Goal: Contribute content: Contribute content

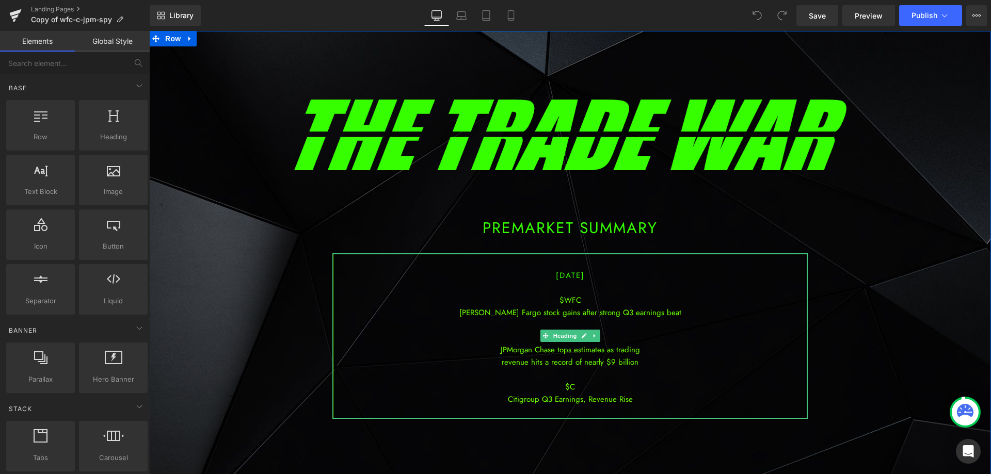
click at [619, 378] on div at bounding box center [569, 375] width 473 height 12
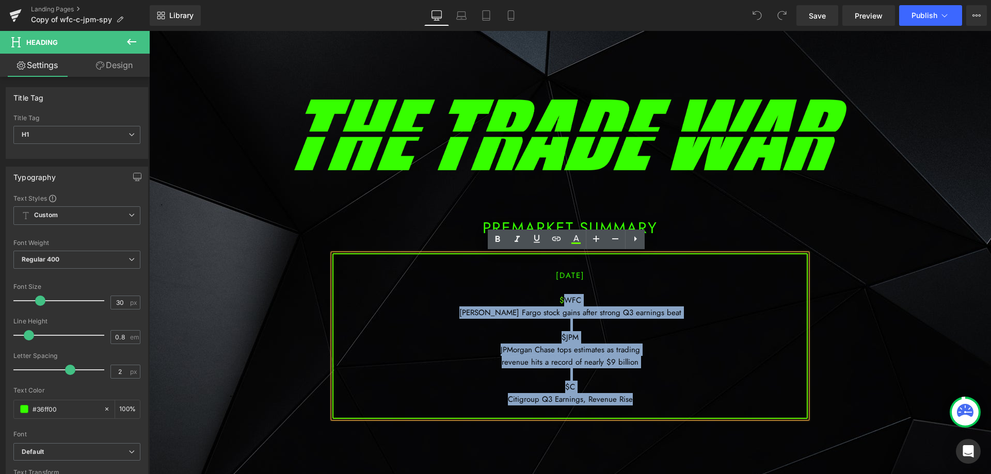
drag, startPoint x: 634, startPoint y: 397, endPoint x: 560, endPoint y: 294, distance: 127.2
click at [560, 294] on div "[DATE] $WFC [PERSON_NAME] Fargo stock gains after strong Q3 earnings beat $JPM …" at bounding box center [569, 336] width 475 height 166
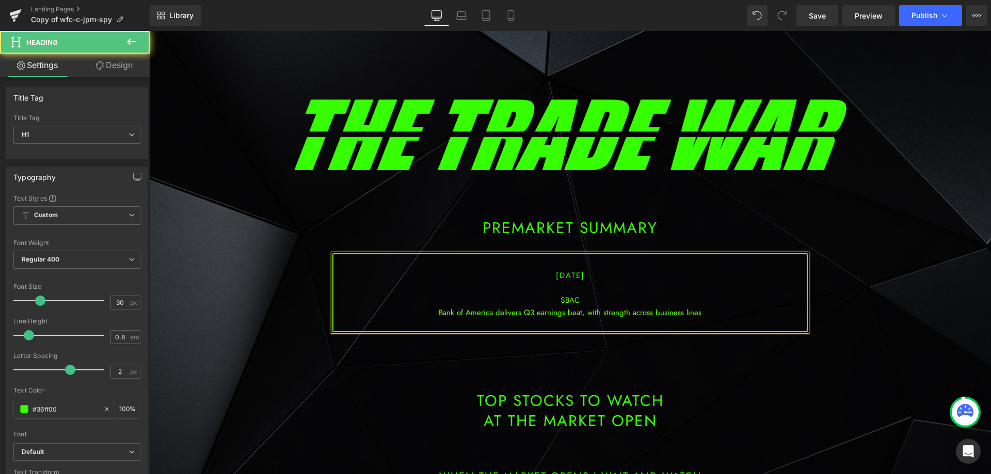
click at [587, 312] on div "Bank of America delivers Q3 earnings beat, with strength across business lines" at bounding box center [569, 313] width 473 height 12
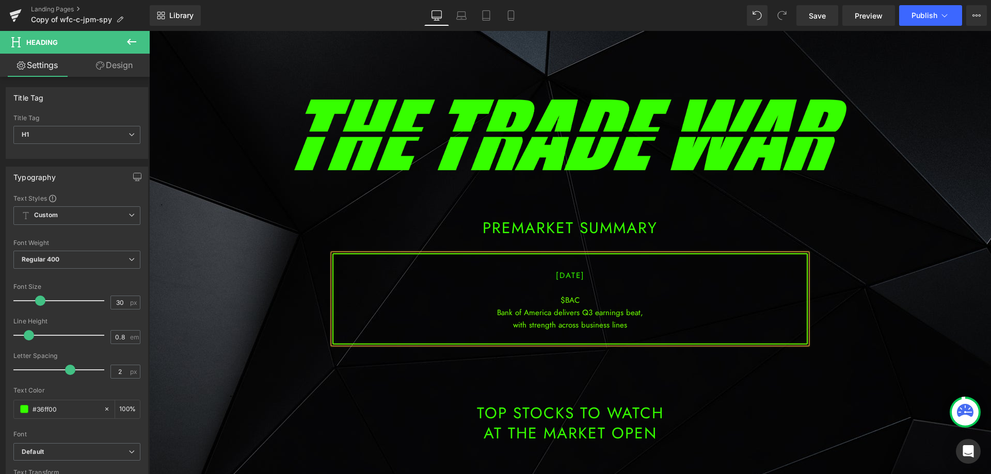
click at [637, 328] on div "with strength across business lines" at bounding box center [569, 325] width 473 height 12
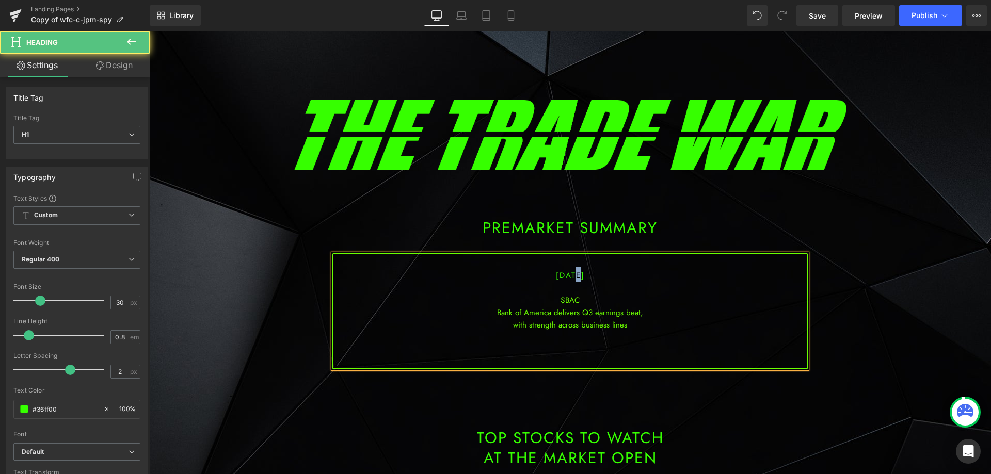
click at [561, 275] on span "[DATE]" at bounding box center [570, 275] width 29 height 11
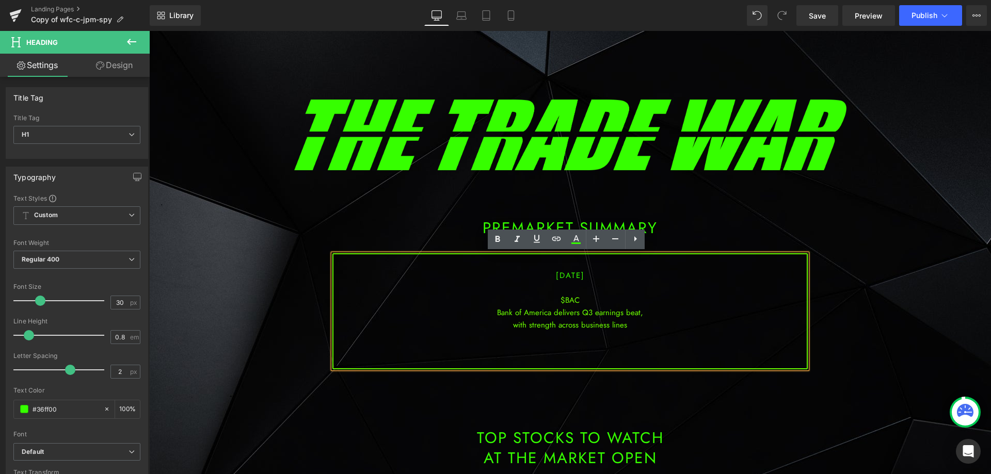
click at [599, 295] on div "$BAC" at bounding box center [569, 300] width 473 height 12
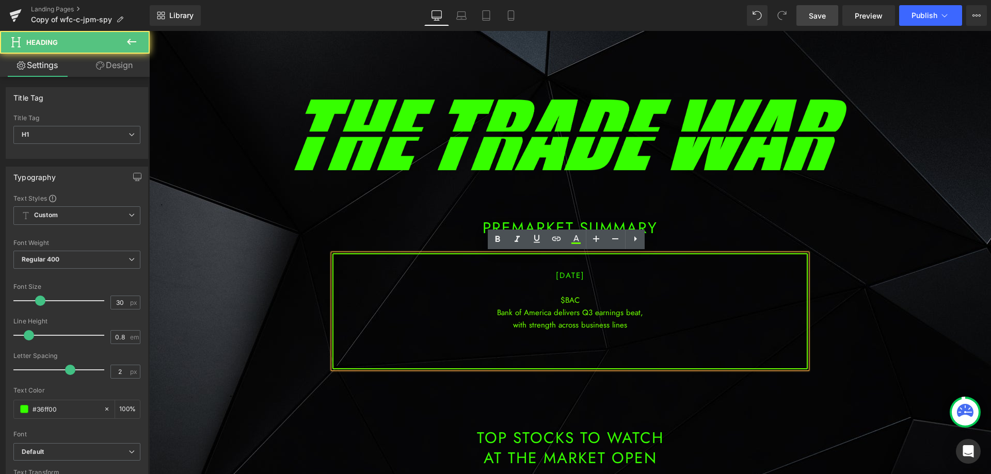
click at [817, 6] on link "Save" at bounding box center [817, 15] width 42 height 21
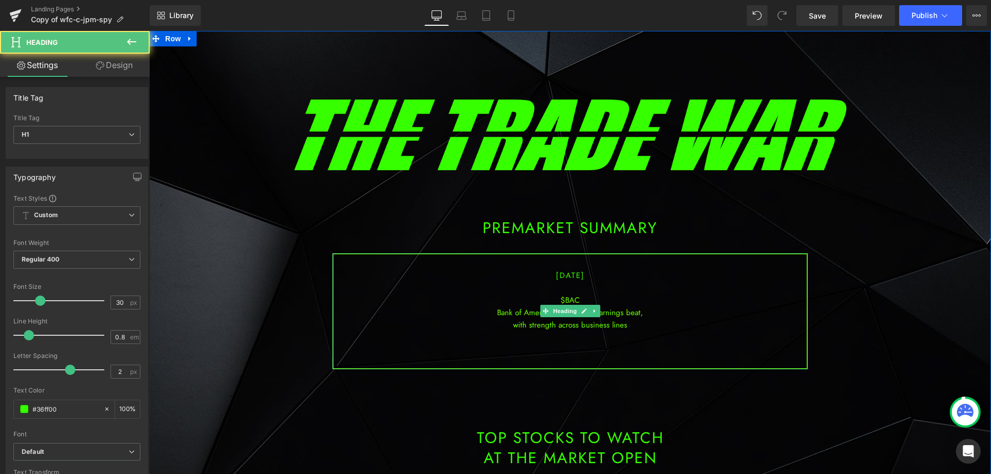
click at [631, 328] on div "with strength across business lines" at bounding box center [569, 325] width 473 height 12
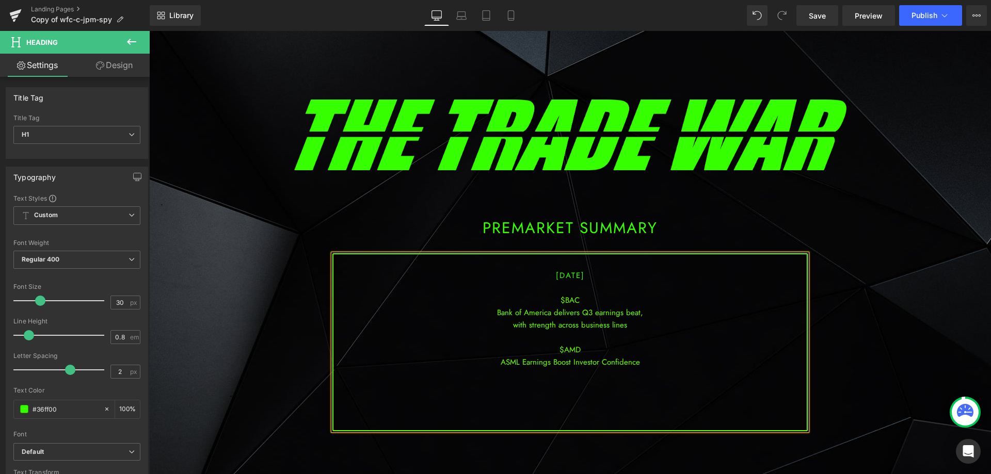
click at [585, 395] on div at bounding box center [569, 399] width 473 height 12
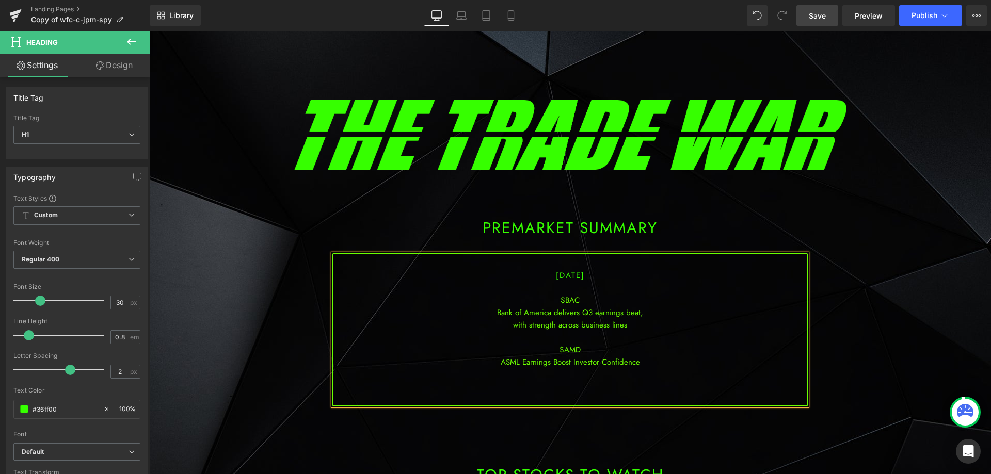
click at [822, 11] on span "Save" at bounding box center [817, 15] width 17 height 11
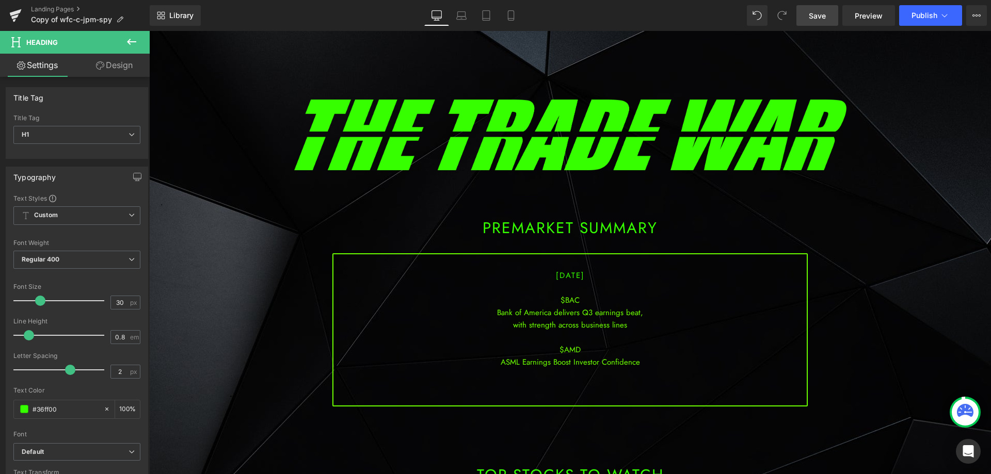
click at [561, 378] on div at bounding box center [569, 375] width 473 height 12
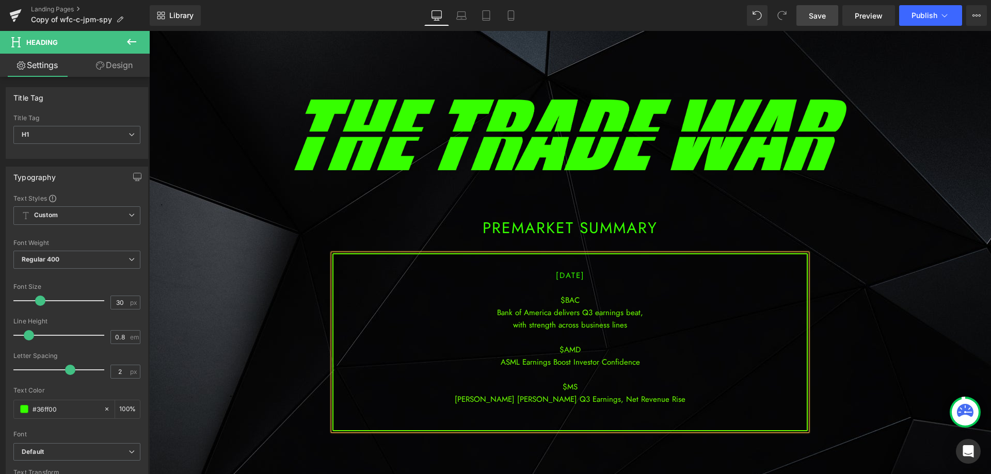
click at [806, 25] on link "Save" at bounding box center [817, 15] width 42 height 21
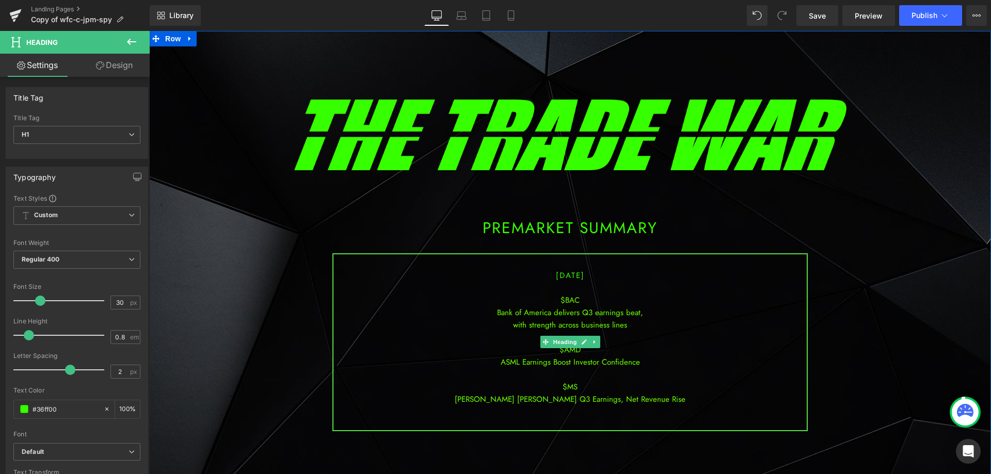
click at [655, 401] on div "[PERSON_NAME] [PERSON_NAME] Q3 Earnings, Net Revenue Rise" at bounding box center [569, 399] width 473 height 12
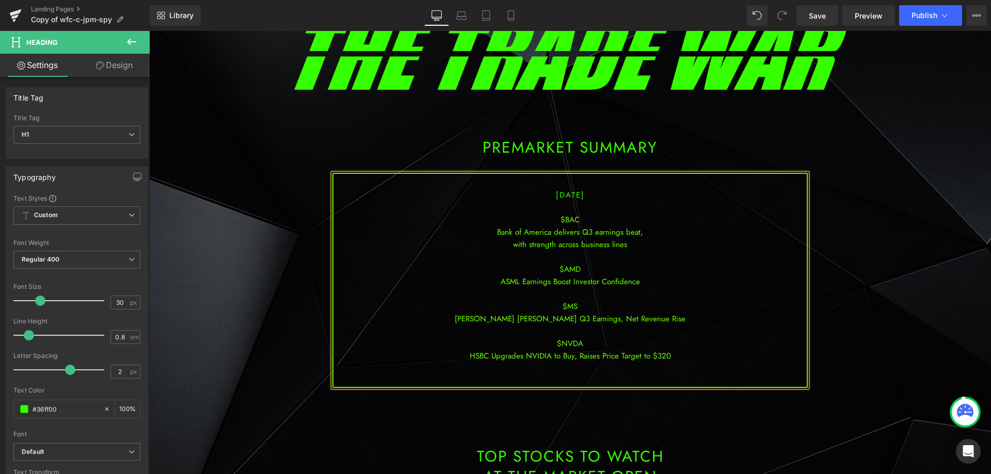
scroll to position [103, 0]
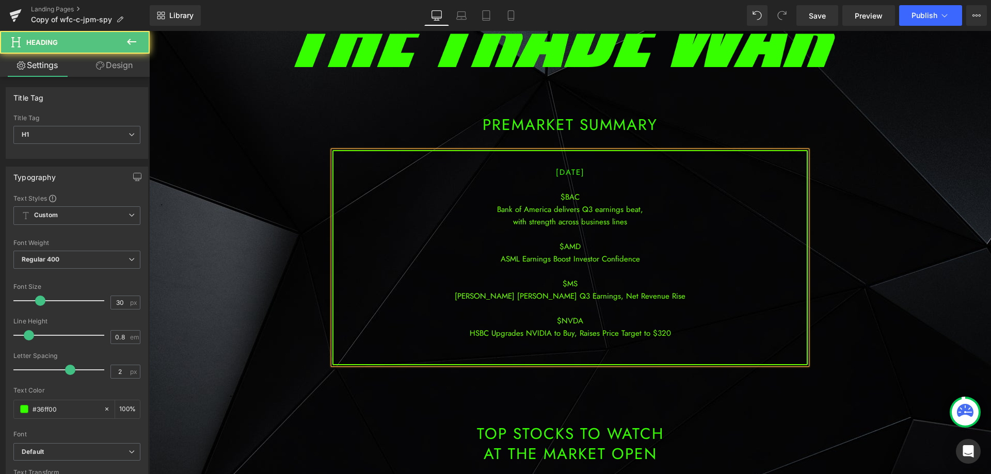
click at [570, 351] on div at bounding box center [569, 346] width 473 height 12
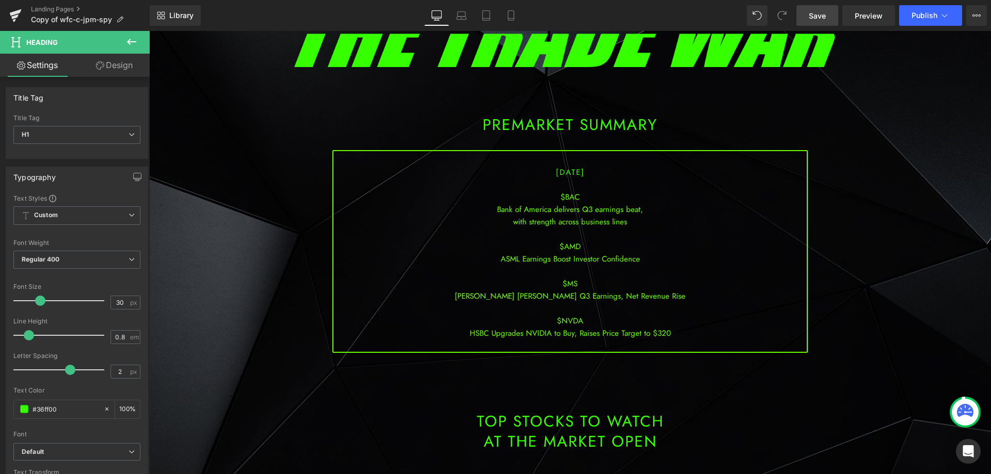
click at [826, 19] on span "Save" at bounding box center [817, 15] width 17 height 11
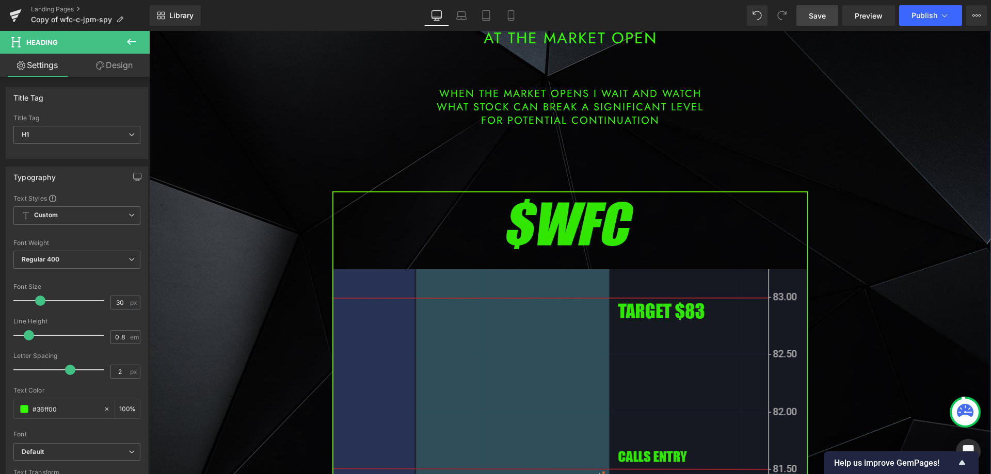
click at [507, 317] on img at bounding box center [569, 462] width 475 height 542
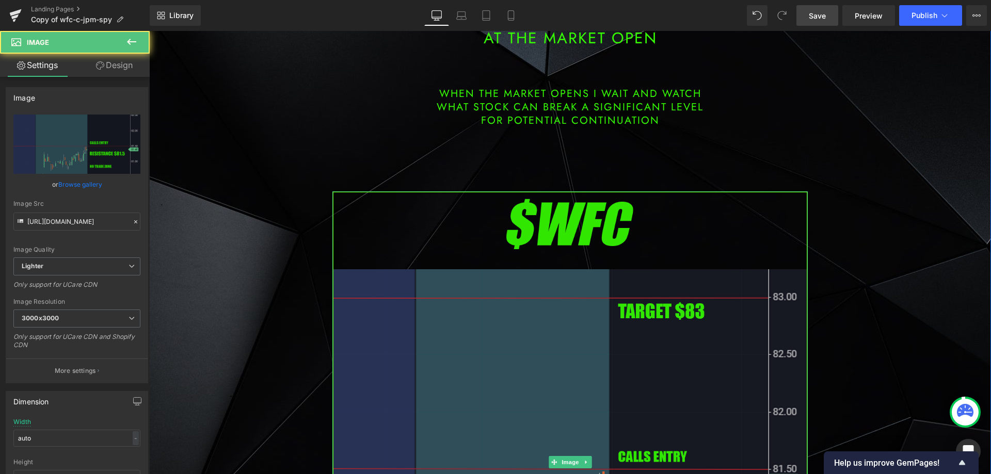
scroll to position [516, 0]
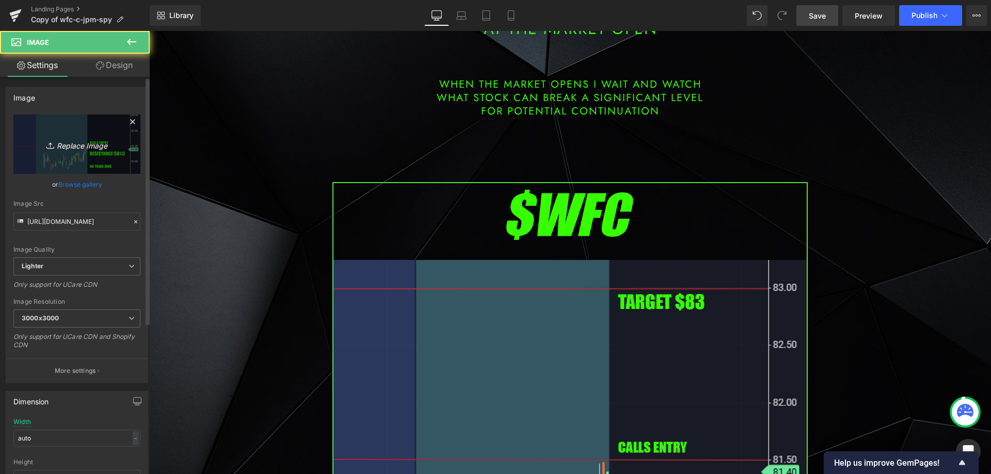
click at [84, 134] on link "Replace Image" at bounding box center [76, 144] width 127 height 59
type input "C:\fakepath\bac.png"
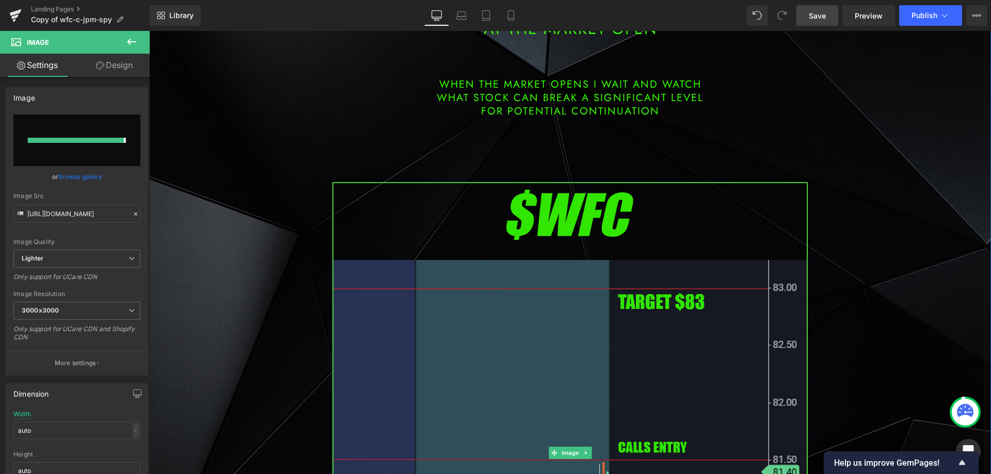
type input "[URL][DOMAIN_NAME]"
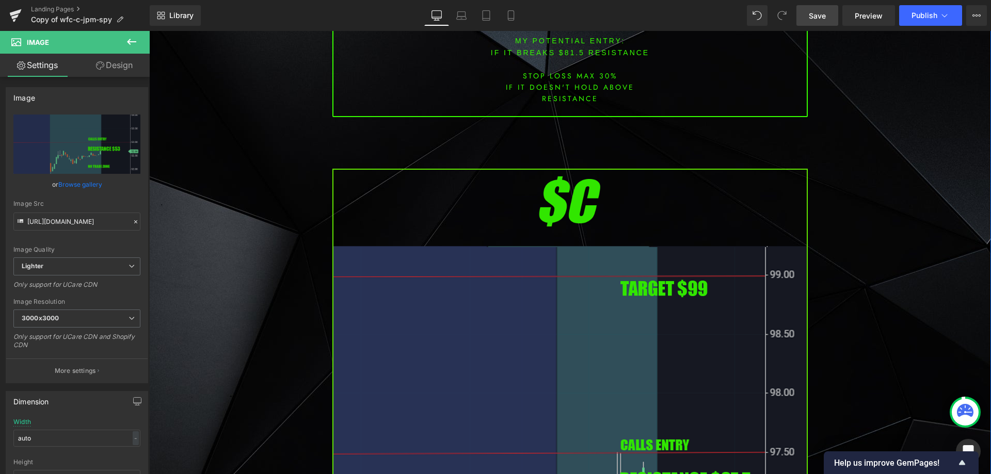
scroll to position [1290, 0]
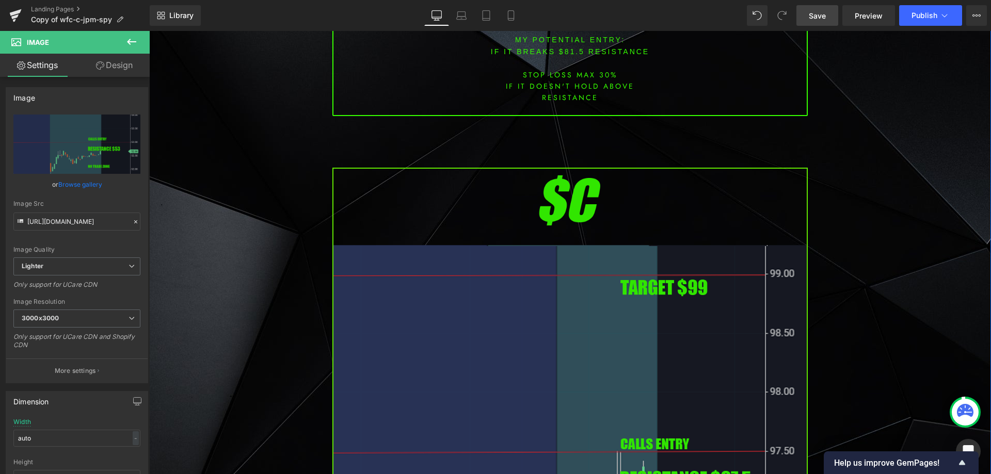
click at [544, 331] on img at bounding box center [569, 439] width 475 height 542
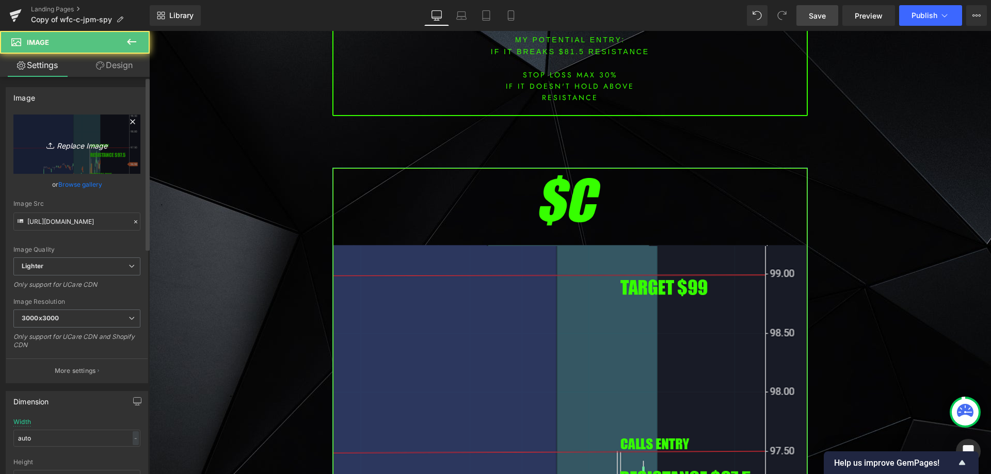
click at [115, 163] on link "Replace Image" at bounding box center [76, 144] width 127 height 59
type input "C:\fakepath\ms.png"
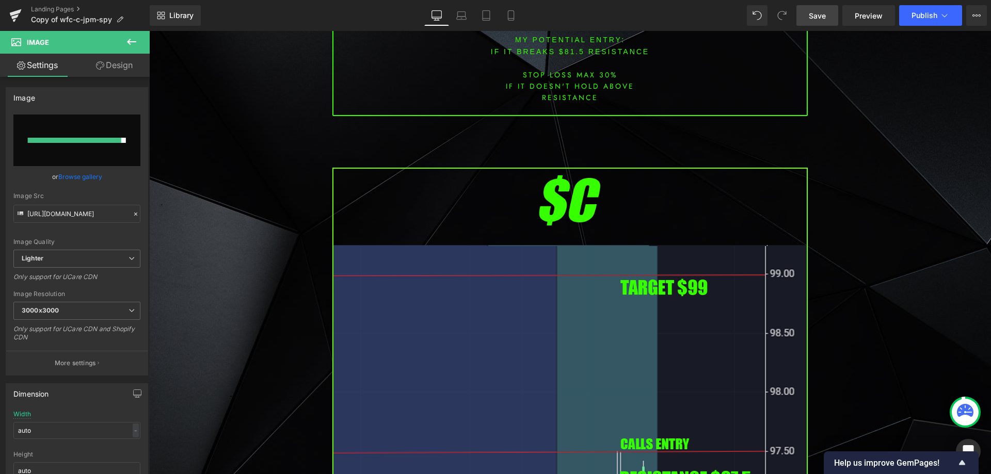
type input "[URL][DOMAIN_NAME]"
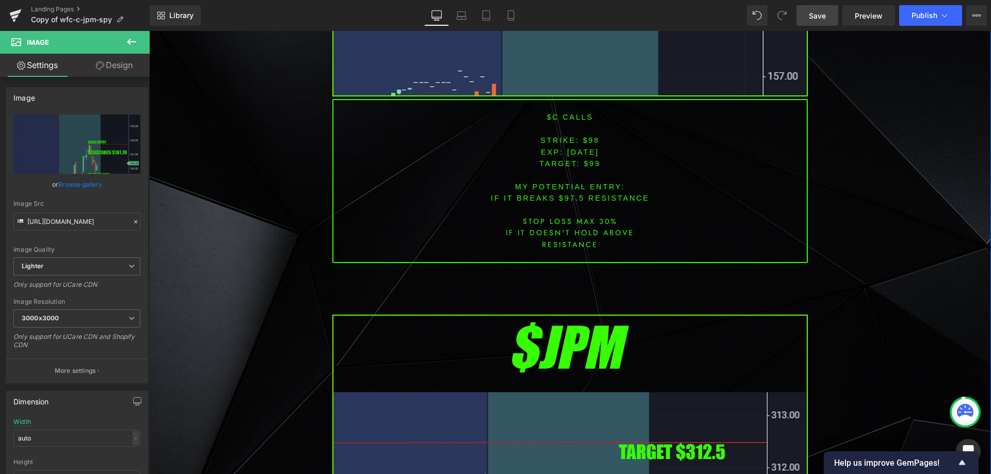
scroll to position [1910, 0]
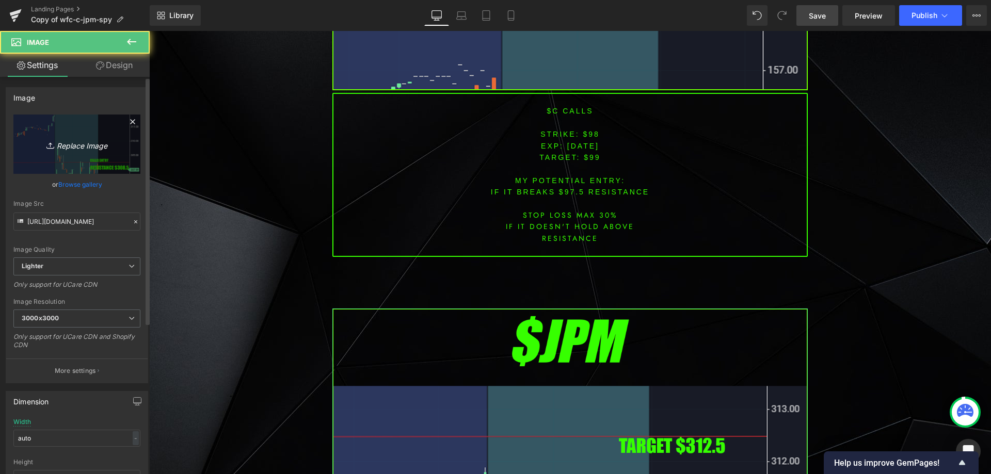
click at [26, 140] on link "Replace Image" at bounding box center [76, 144] width 127 height 59
type input "C:\fakepath\nvda.png"
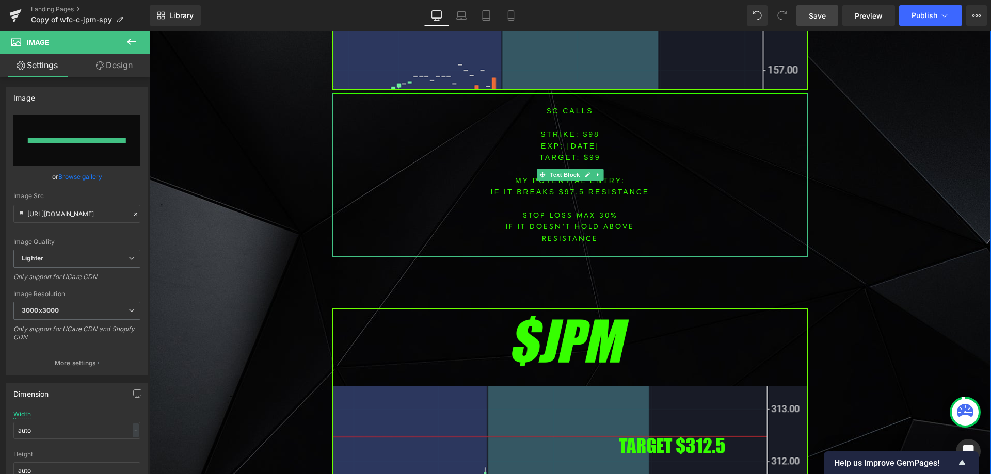
type input "[URL][DOMAIN_NAME]"
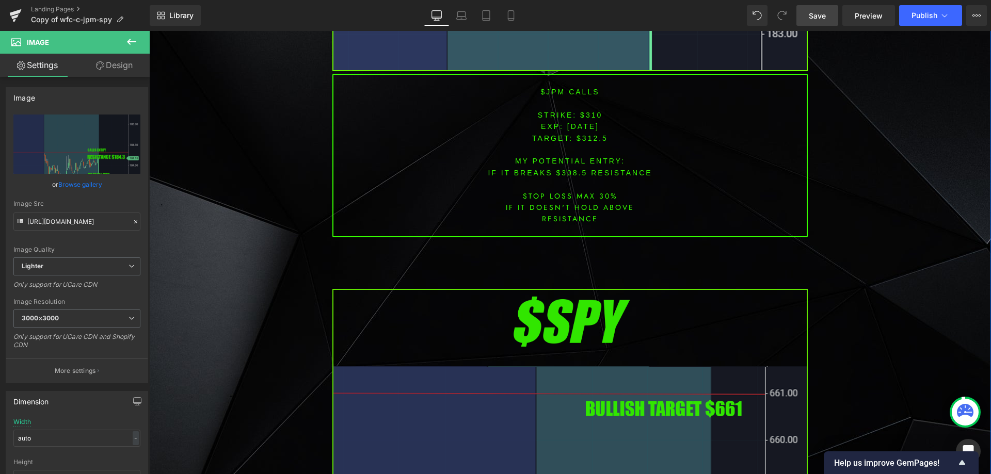
scroll to position [2787, 0]
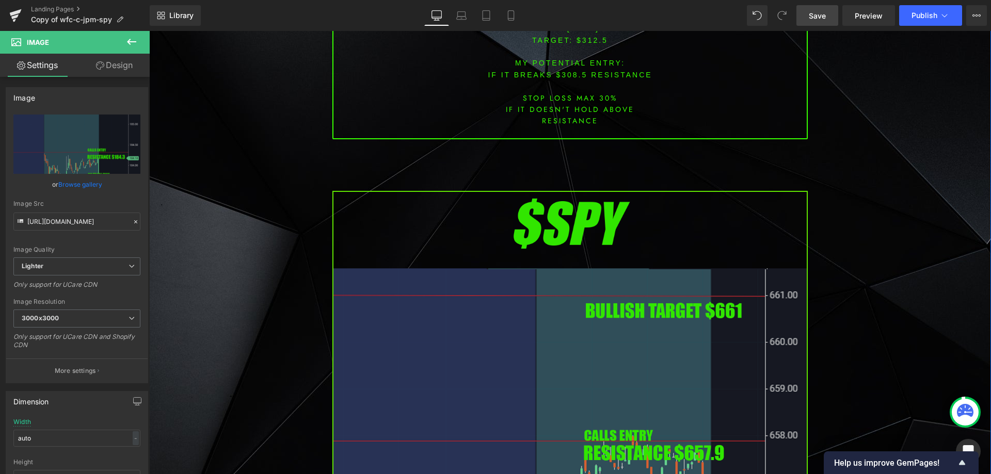
click at [500, 247] on img at bounding box center [569, 462] width 475 height 542
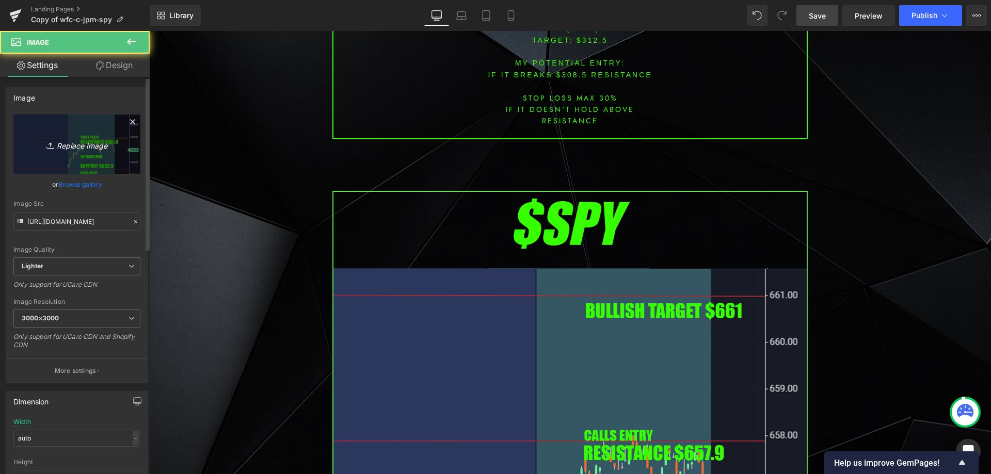
click at [92, 145] on icon "Replace Image" at bounding box center [77, 144] width 83 height 13
type input "C:\fakepath\SPY.png"
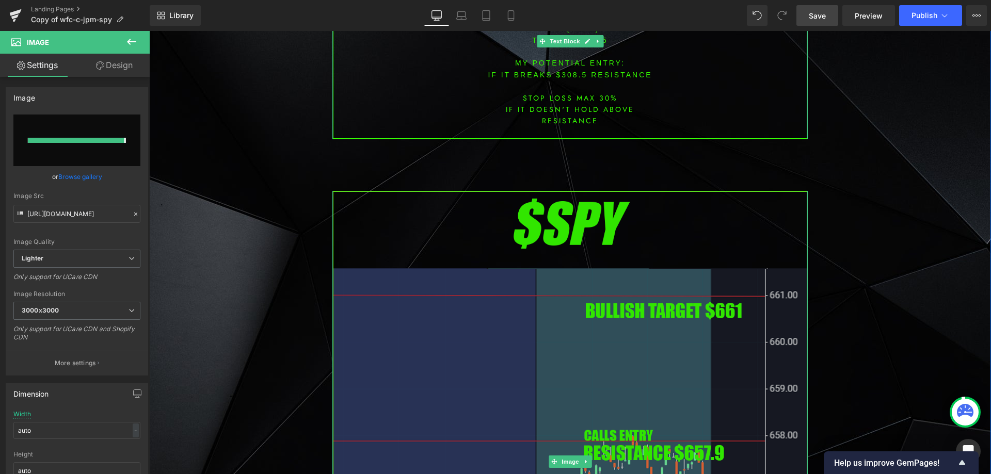
type input "[URL][DOMAIN_NAME]"
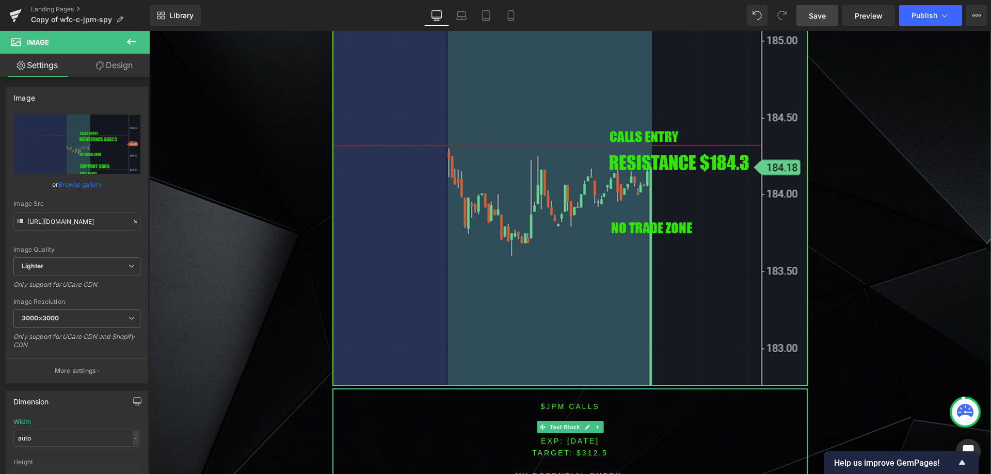
click at [607, 191] on img at bounding box center [569, 115] width 475 height 542
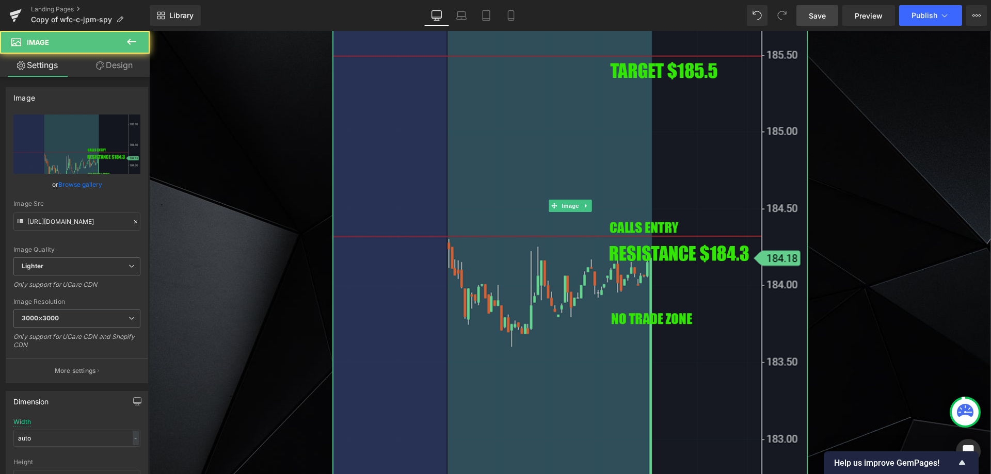
scroll to position [2271, 0]
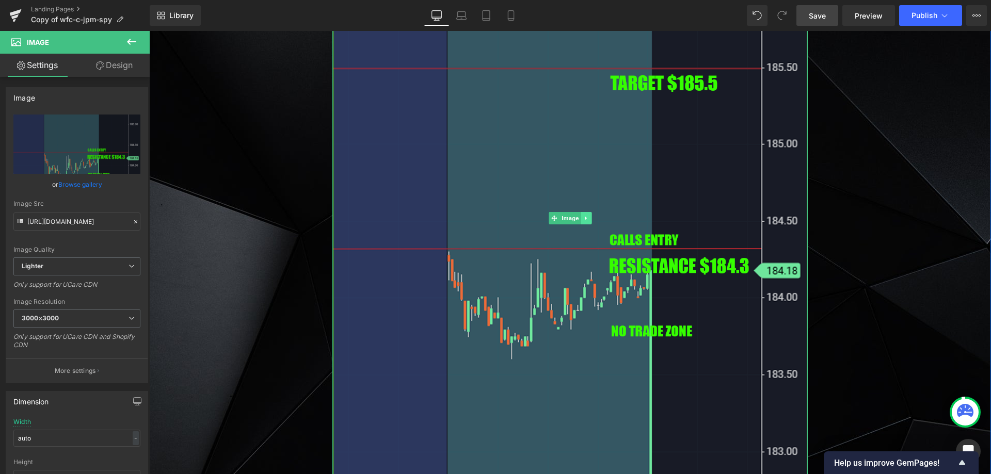
click at [581, 221] on link at bounding box center [586, 218] width 11 height 12
click at [578, 220] on icon at bounding box center [581, 218] width 6 height 6
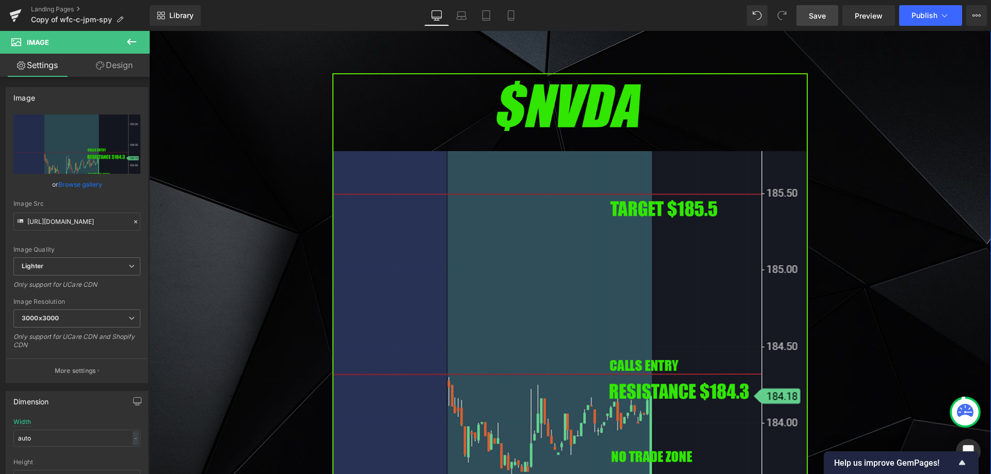
scroll to position [2740, 0]
click at [487, 315] on img at bounding box center [569, 343] width 475 height 542
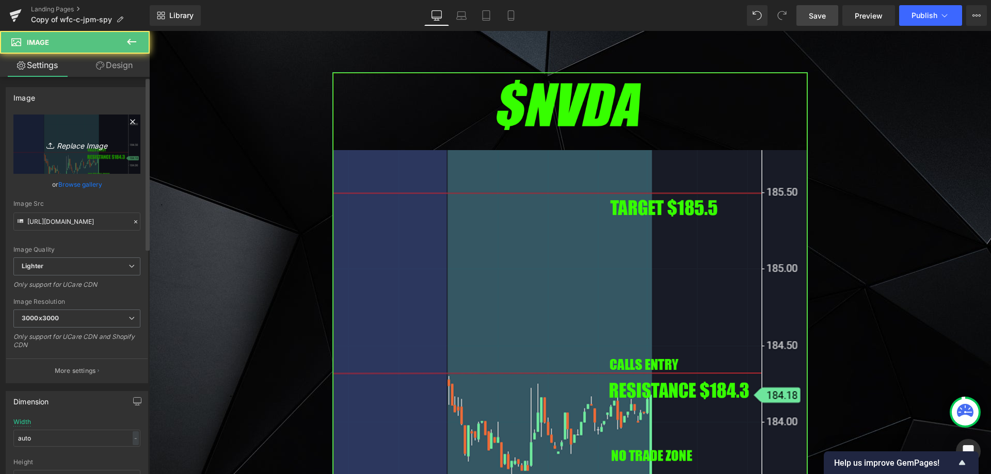
click at [97, 159] on link "Replace Image" at bounding box center [76, 144] width 127 height 59
type input "C:\fakepath\amd.png"
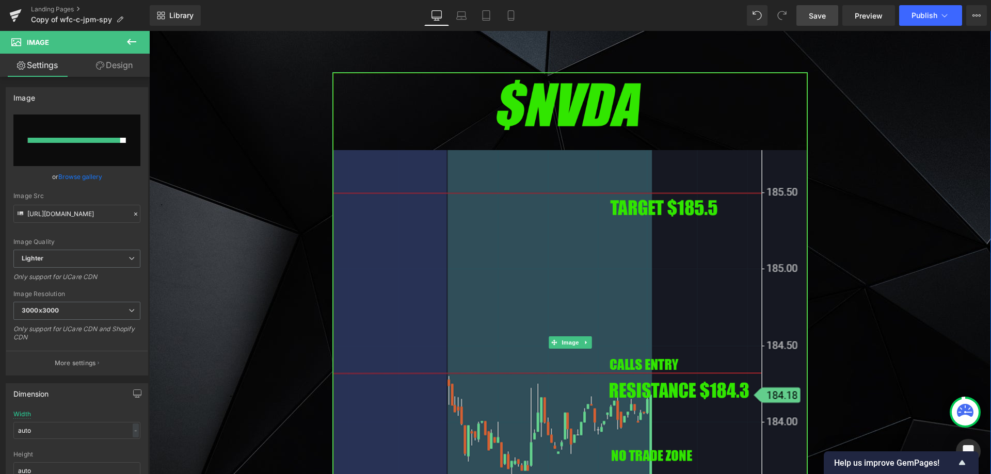
type input "[URL][DOMAIN_NAME]"
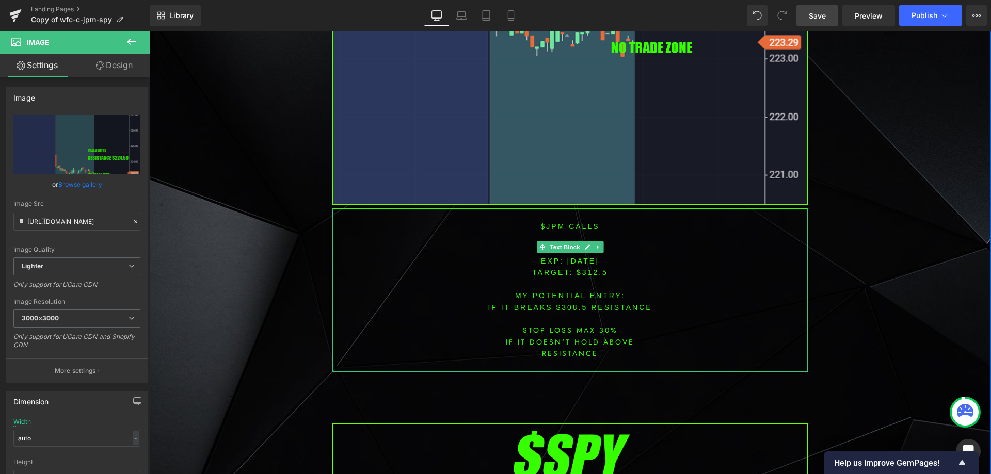
scroll to position [3152, 0]
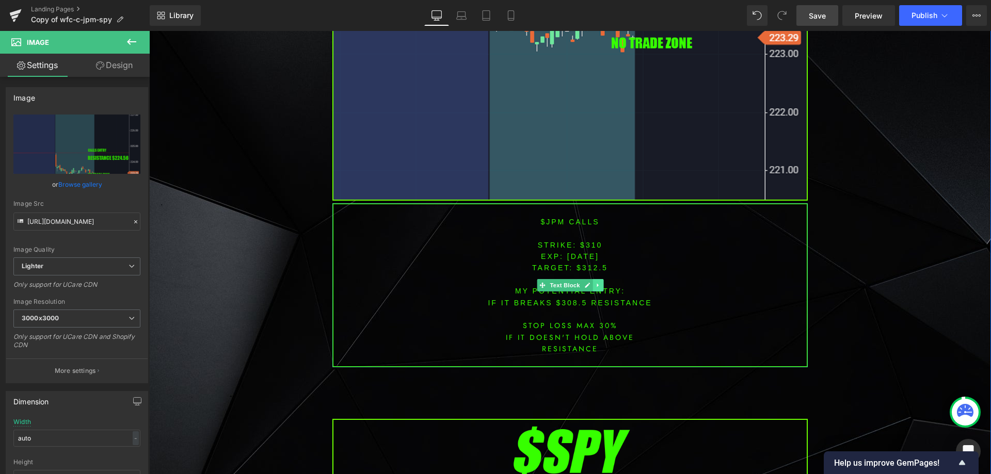
click at [596, 279] on link at bounding box center [598, 285] width 11 height 12
click at [590, 286] on icon at bounding box center [592, 286] width 6 height 6
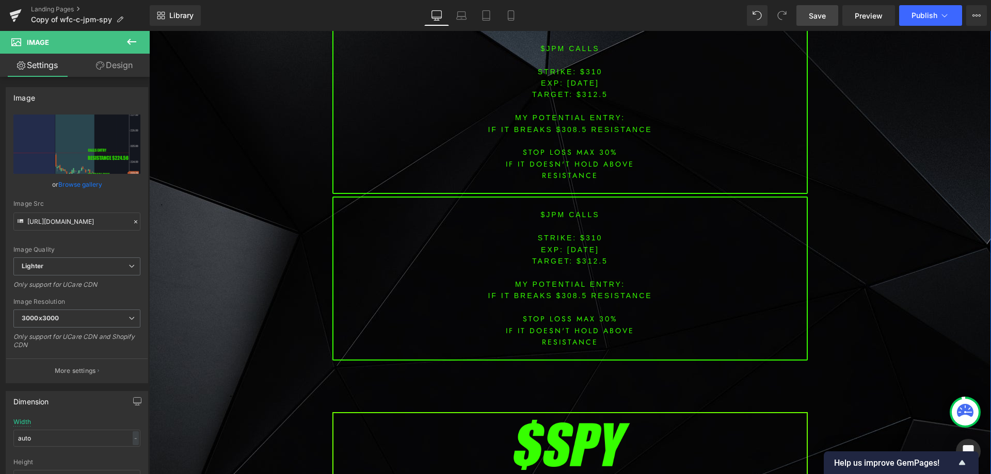
scroll to position [3295, 0]
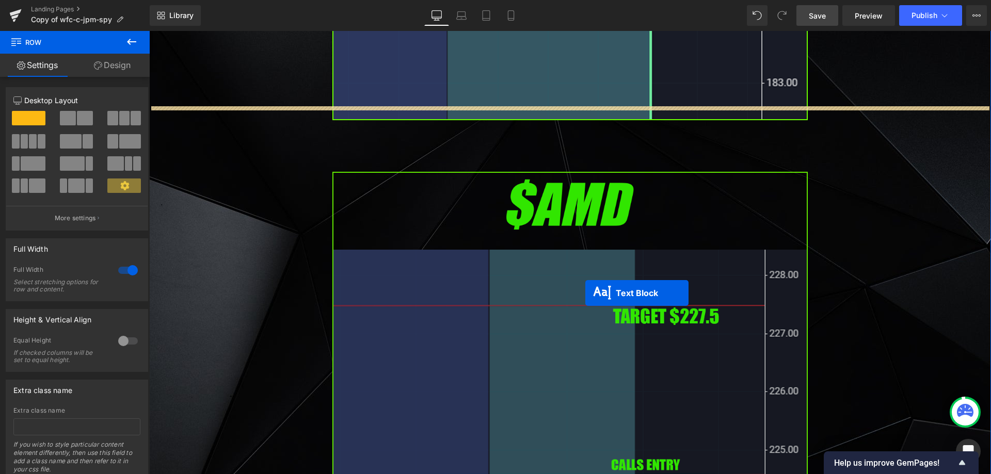
scroll to position [2624, 0]
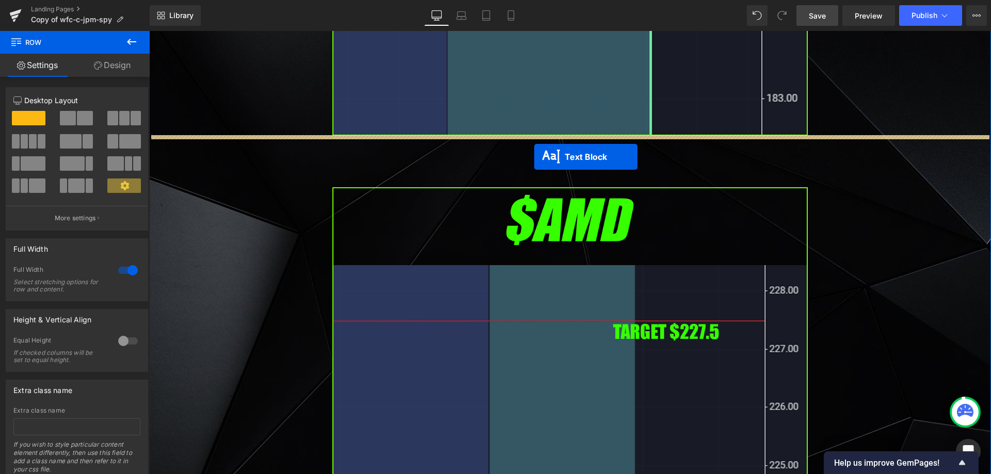
drag, startPoint x: 540, startPoint y: 311, endPoint x: 534, endPoint y: 155, distance: 156.0
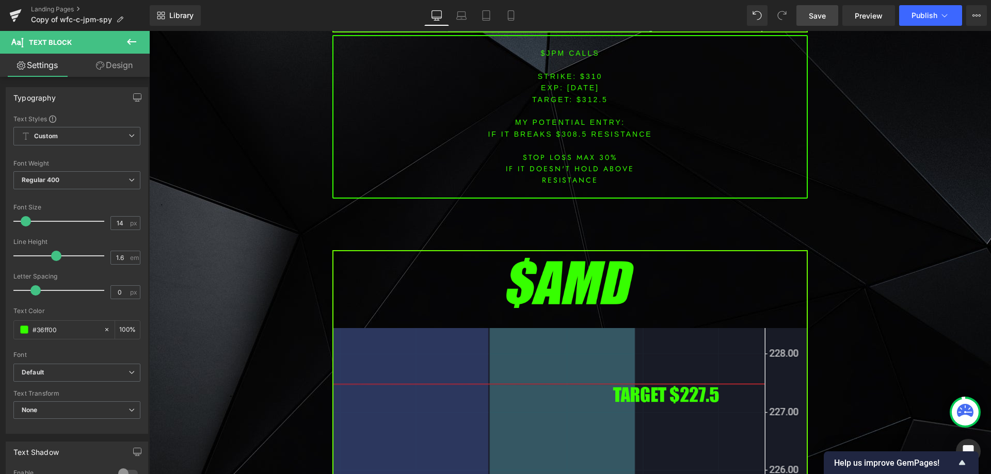
click at [832, 10] on link "Save" at bounding box center [817, 15] width 42 height 21
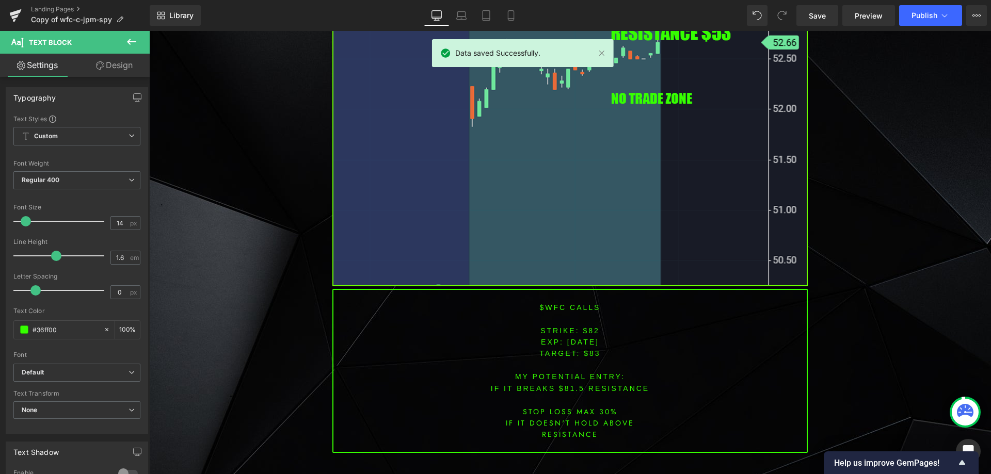
scroll to position [973, 0]
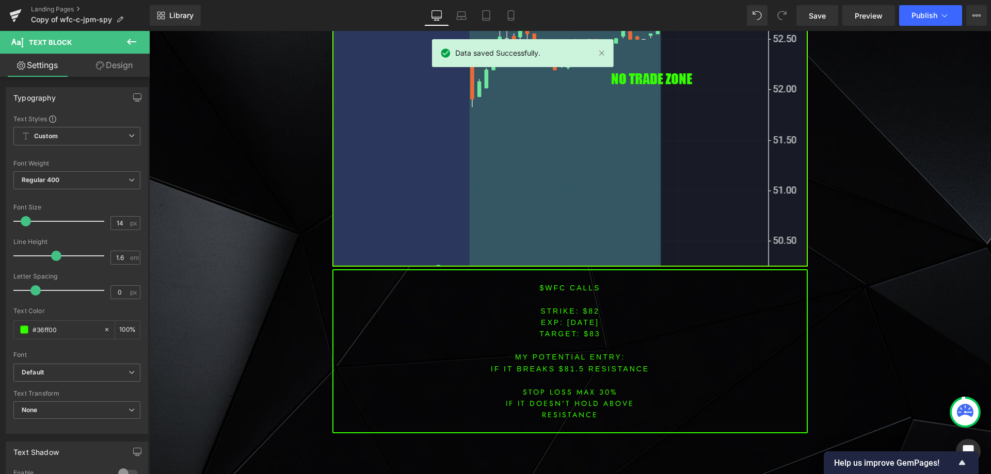
click at [547, 291] on font "$wfc CALLS" at bounding box center [570, 288] width 61 height 8
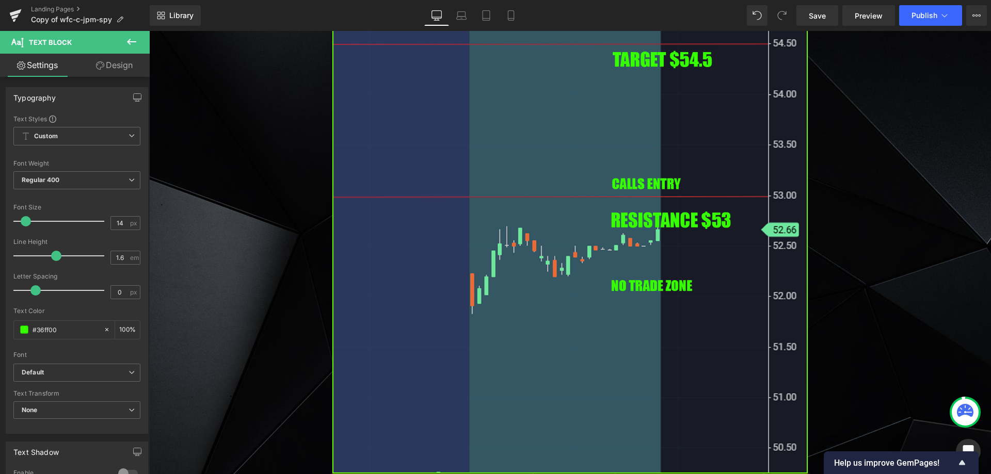
scroll to position [921, 0]
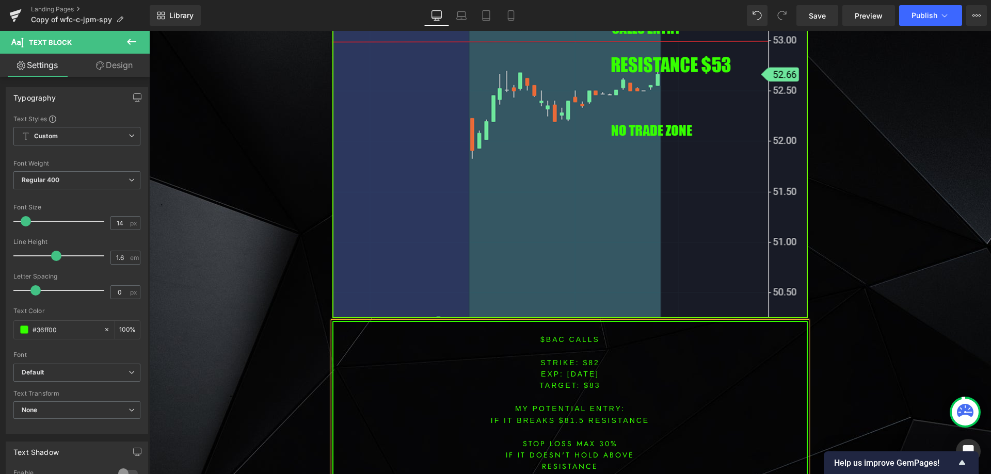
click at [585, 359] on font "STRIKE: $82" at bounding box center [569, 363] width 59 height 8
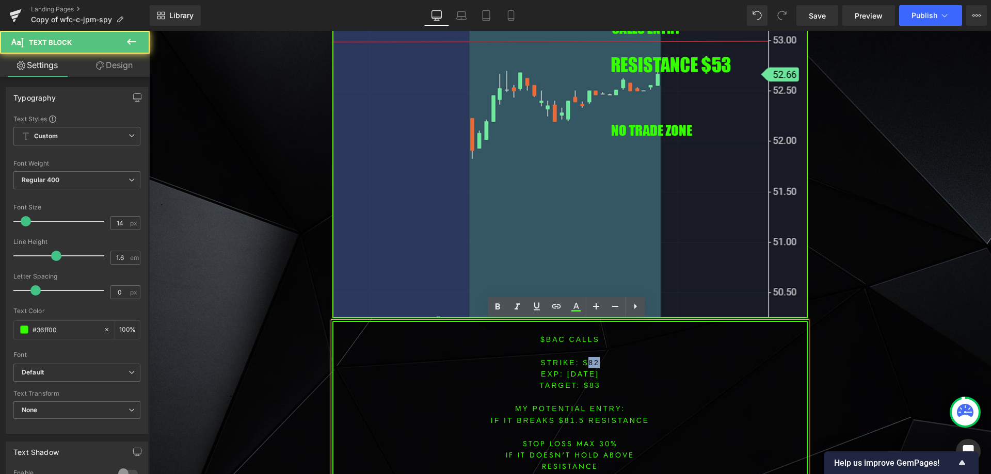
click at [585, 359] on font "STRIKE: $82" at bounding box center [569, 363] width 59 height 8
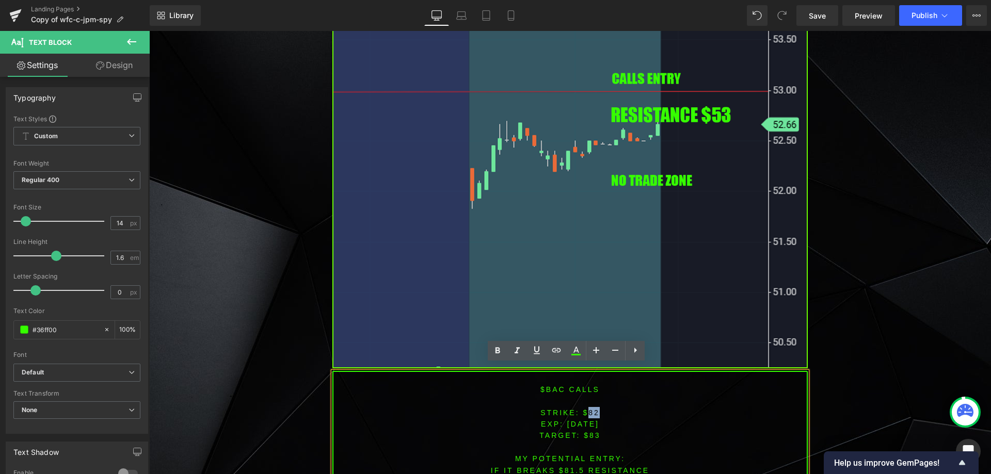
scroll to position [870, 0]
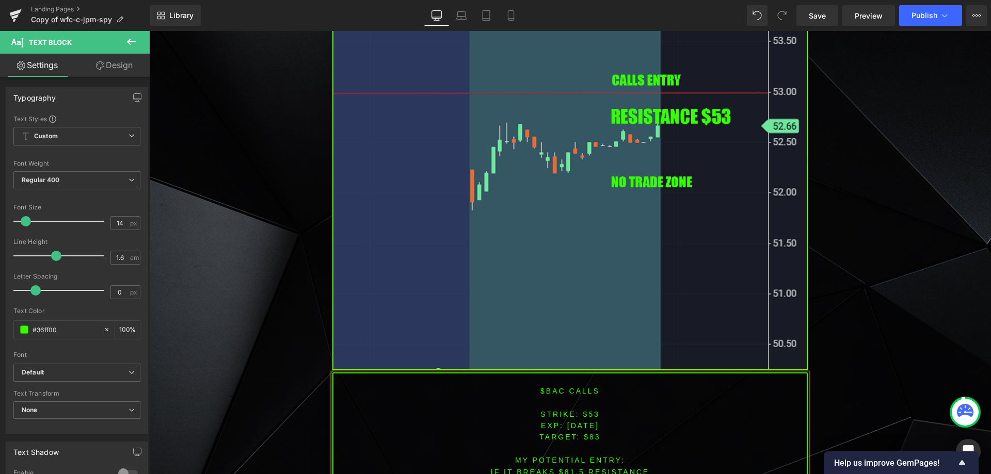
click at [588, 439] on span "TARGET: $83" at bounding box center [569, 437] width 61 height 8
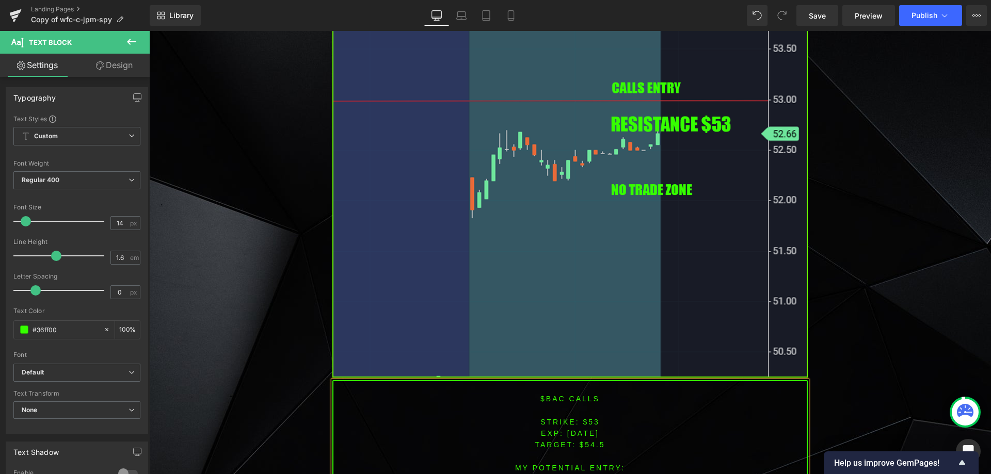
scroll to position [940, 0]
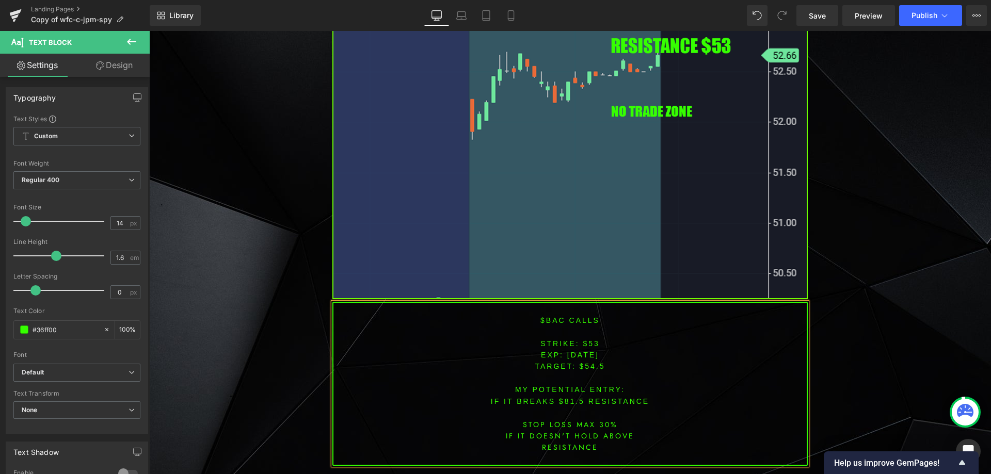
click at [568, 399] on font "IF IT BREAKS $81.5 resistance" at bounding box center [570, 401] width 158 height 8
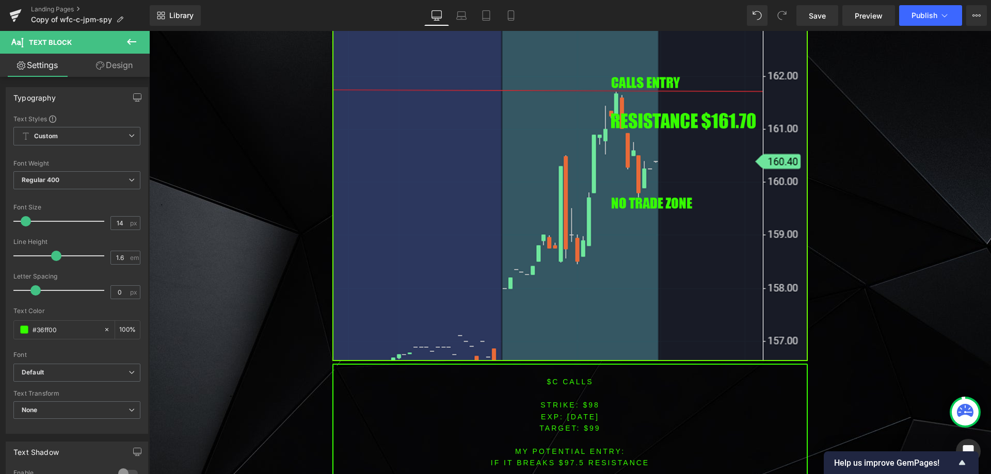
scroll to position [1646, 0]
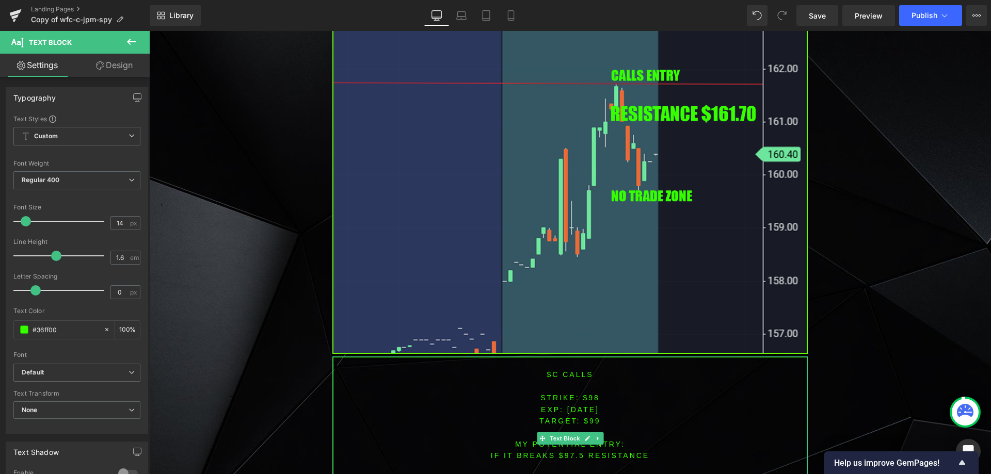
click at [550, 374] on font "$c CALLS" at bounding box center [570, 375] width 46 height 8
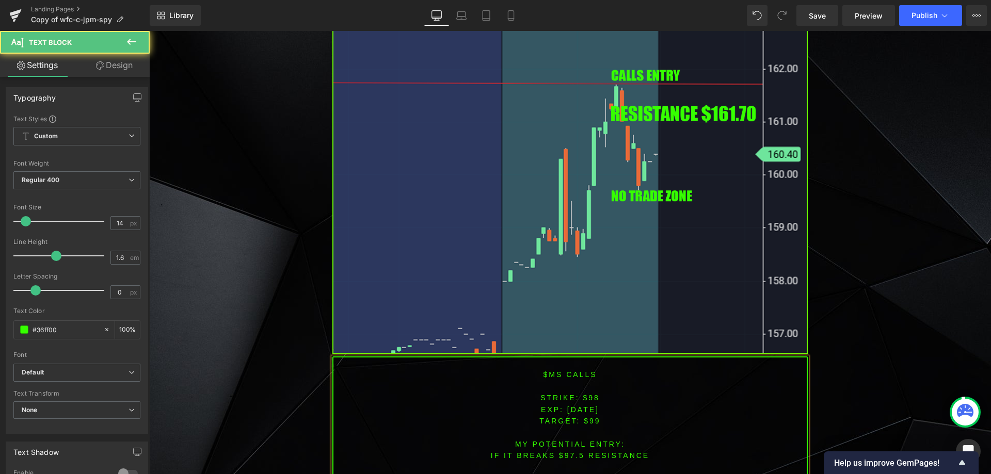
click at [586, 396] on font "STRIKE: $98" at bounding box center [569, 398] width 59 height 8
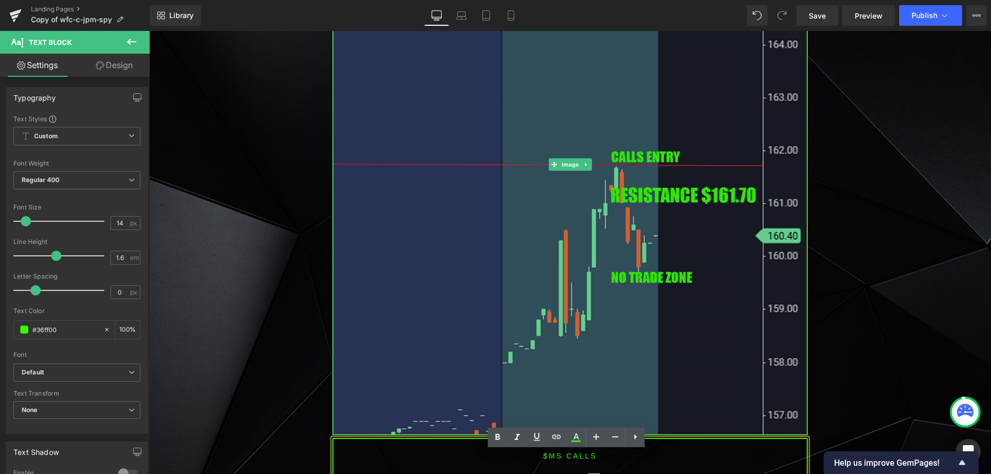
scroll to position [1594, 0]
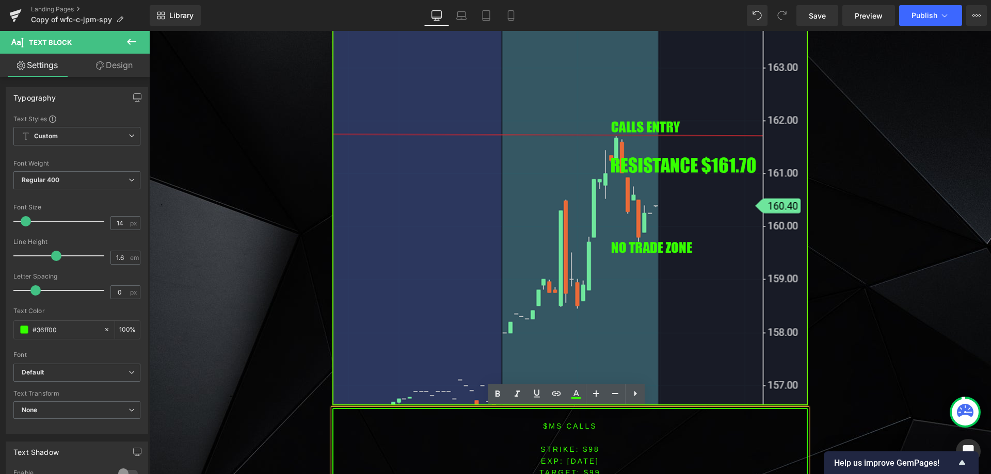
click at [573, 453] on font "STRIKE: $98" at bounding box center [569, 449] width 59 height 8
click at [589, 451] on font "STRIKE: $98" at bounding box center [569, 449] width 59 height 8
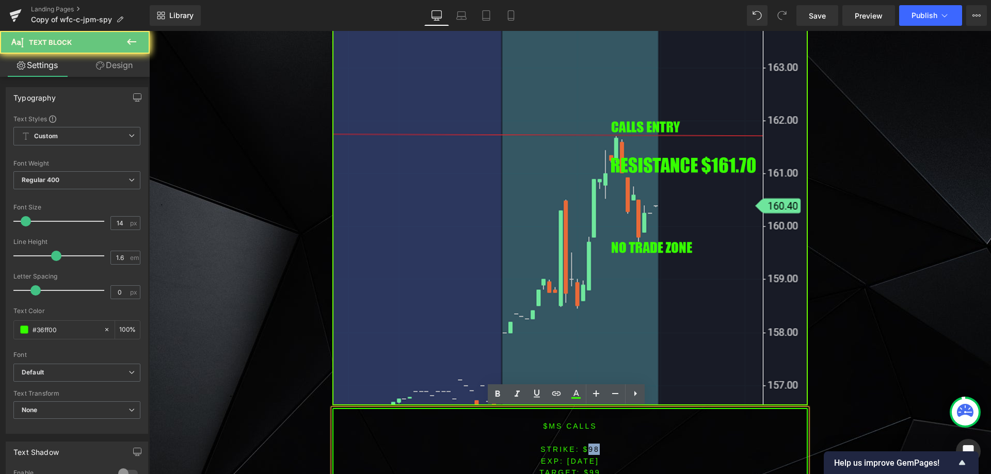
click at [589, 451] on font "STRIKE: $98" at bounding box center [569, 449] width 59 height 8
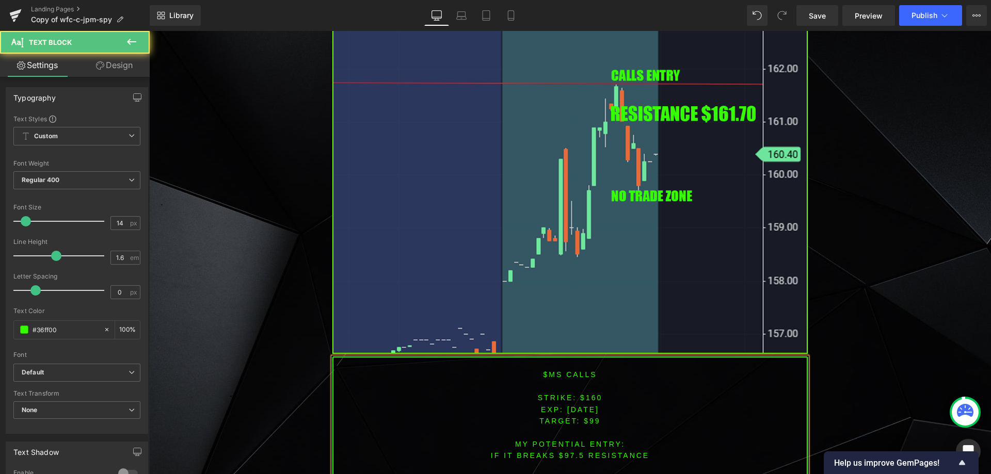
click at [588, 423] on span "TARGET: $99" at bounding box center [569, 421] width 61 height 8
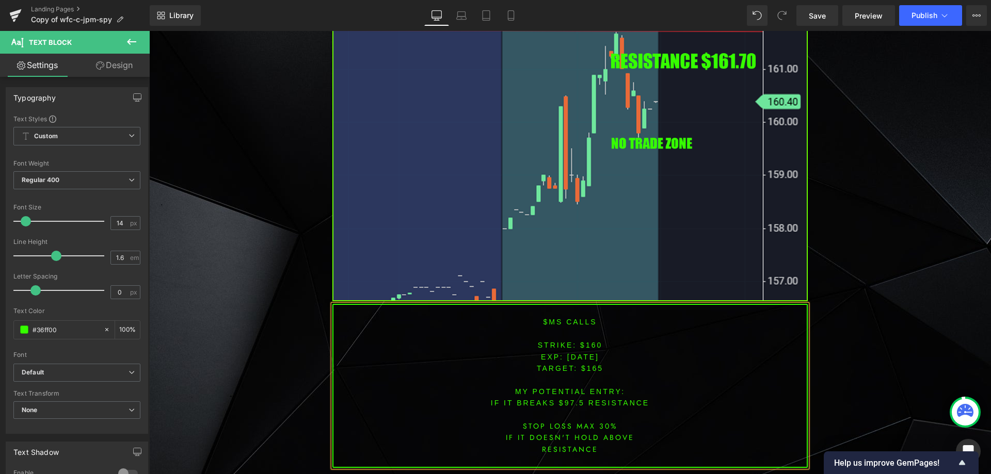
scroll to position [1701, 0]
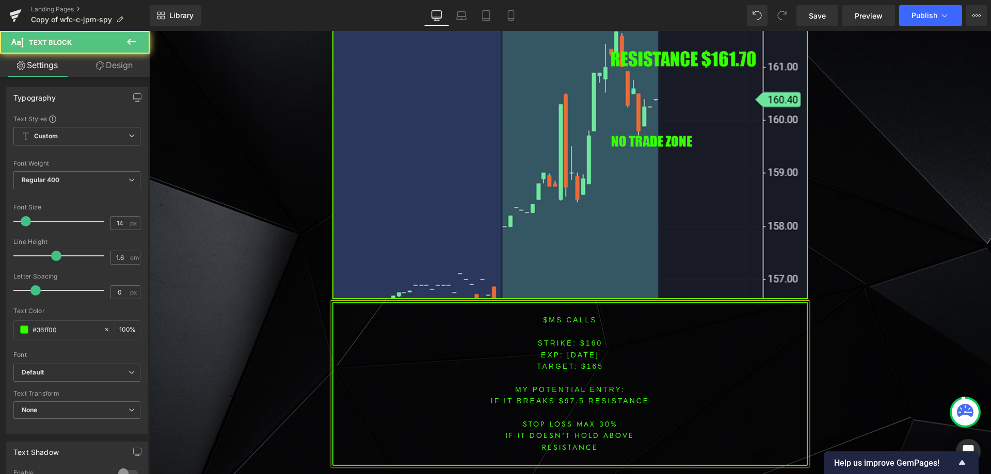
click at [565, 403] on font "IF IT BREAKS $97.5 resistance" at bounding box center [570, 401] width 158 height 8
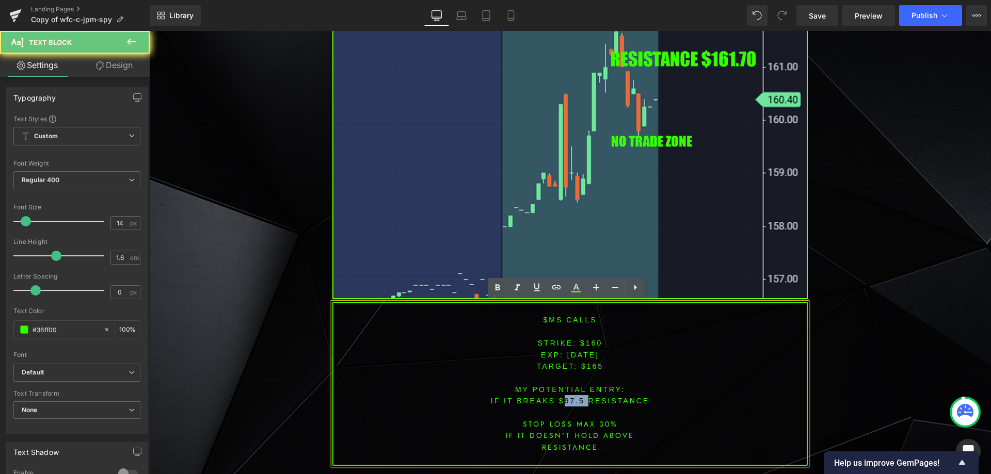
click at [565, 403] on font "IF IT BREAKS $97.5 resistance" at bounding box center [570, 401] width 158 height 8
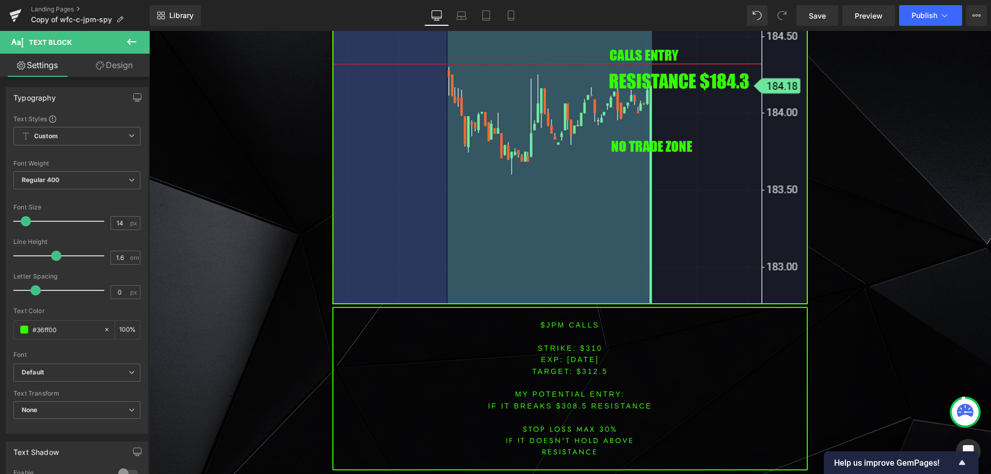
scroll to position [2458, 0]
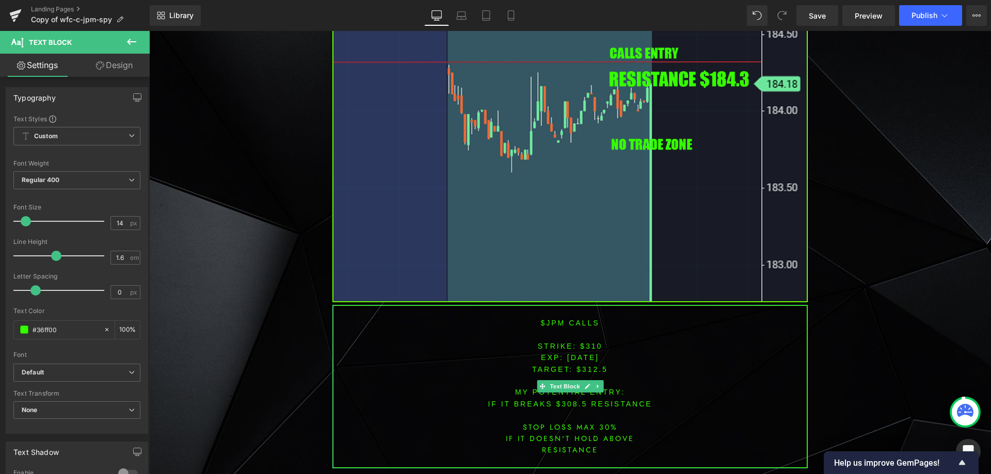
click at [547, 323] on font "$jpm CALLS" at bounding box center [569, 323] width 59 height 8
click at [547, 324] on font "$jpm CALLS" at bounding box center [569, 323] width 59 height 8
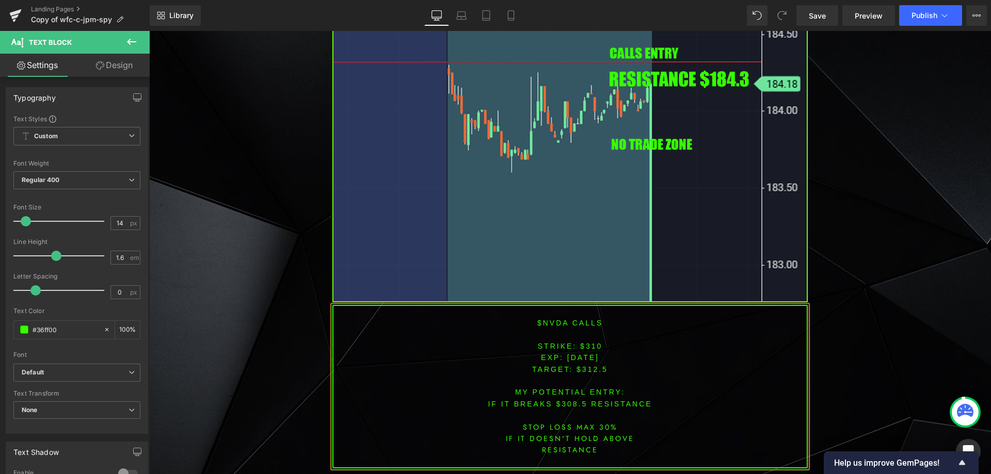
click at [586, 348] on font "STRIKE: $310" at bounding box center [570, 346] width 65 height 8
click at [586, 349] on font "STRIKE: $310" at bounding box center [570, 346] width 65 height 8
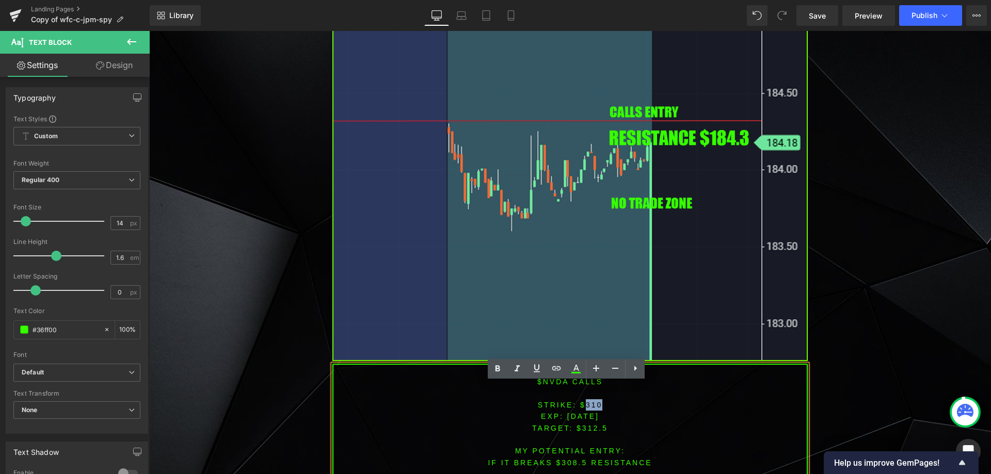
scroll to position [2406, 0]
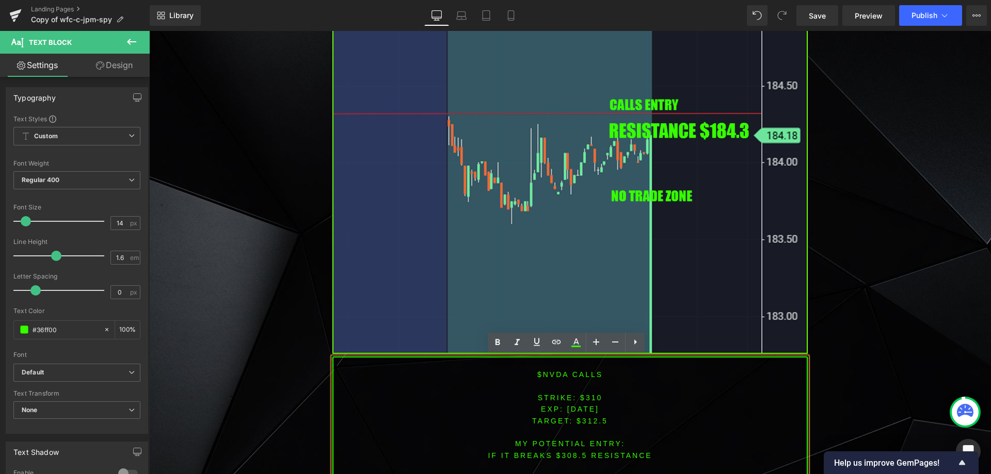
click at [604, 414] on p "EXP: [DATE]" at bounding box center [569, 409] width 473 height 11
click at [588, 401] on font "STRIKE: $310" at bounding box center [570, 398] width 65 height 8
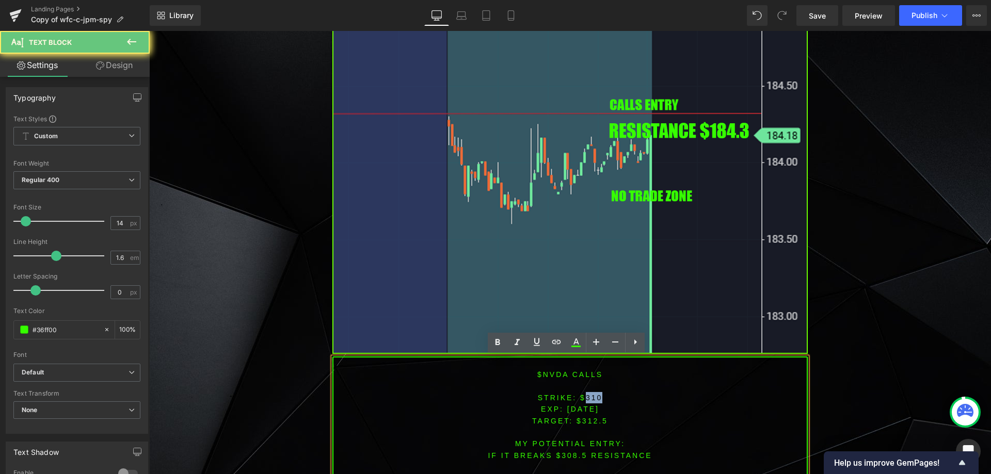
click at [588, 401] on font "STRIKE: $310" at bounding box center [570, 398] width 65 height 8
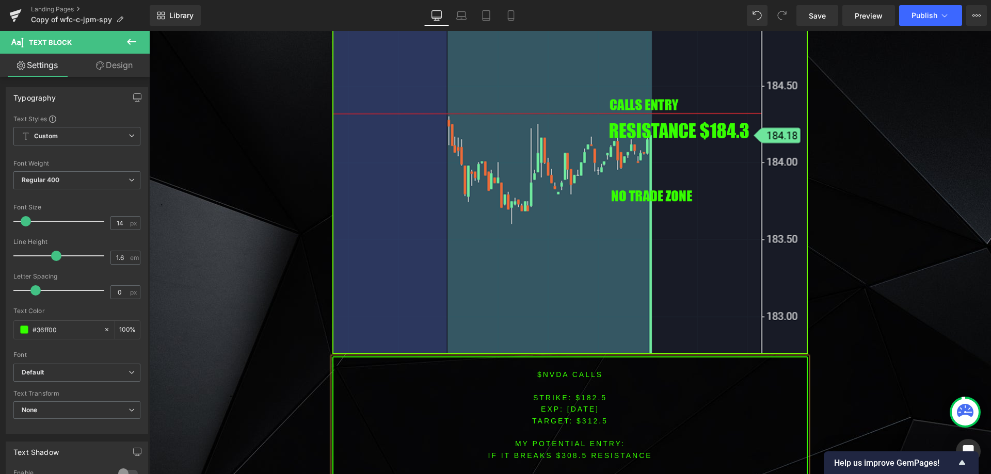
click at [591, 422] on span "TARGET: $312.5" at bounding box center [570, 421] width 76 height 8
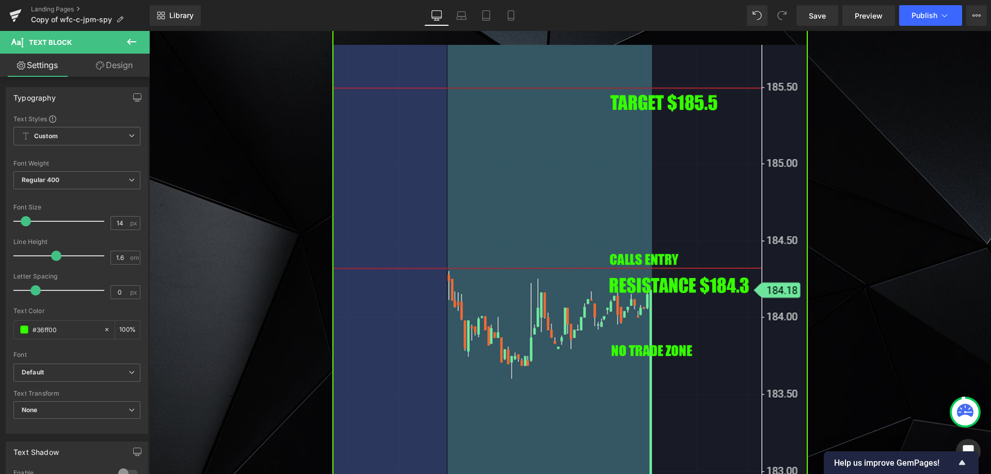
scroll to position [2357, 0]
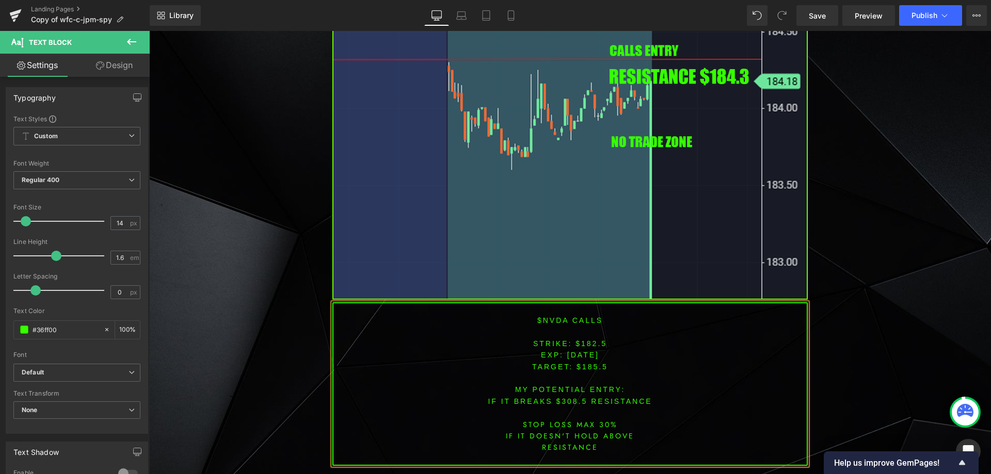
click at [568, 403] on font "IF IT BREAKS $308.5 resistance" at bounding box center [570, 401] width 164 height 8
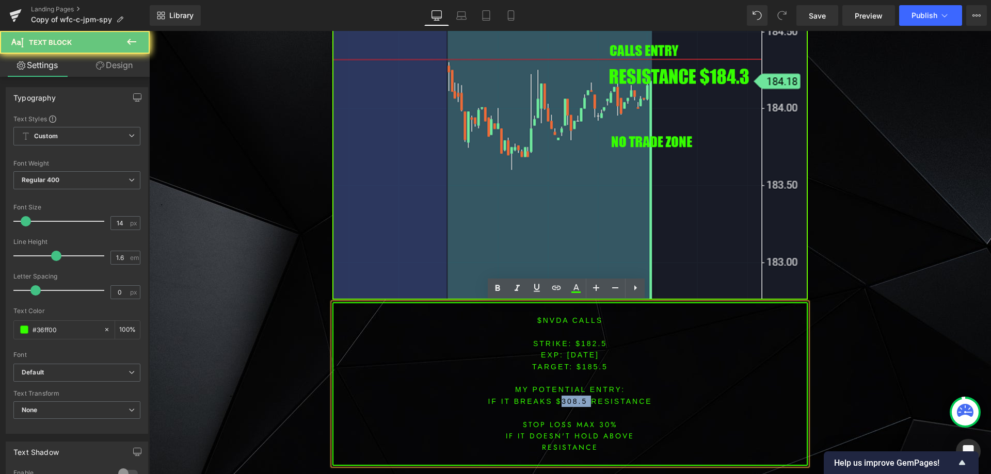
click at [568, 403] on font "IF IT BREAKS $308.5 resistance" at bounding box center [570, 401] width 164 height 8
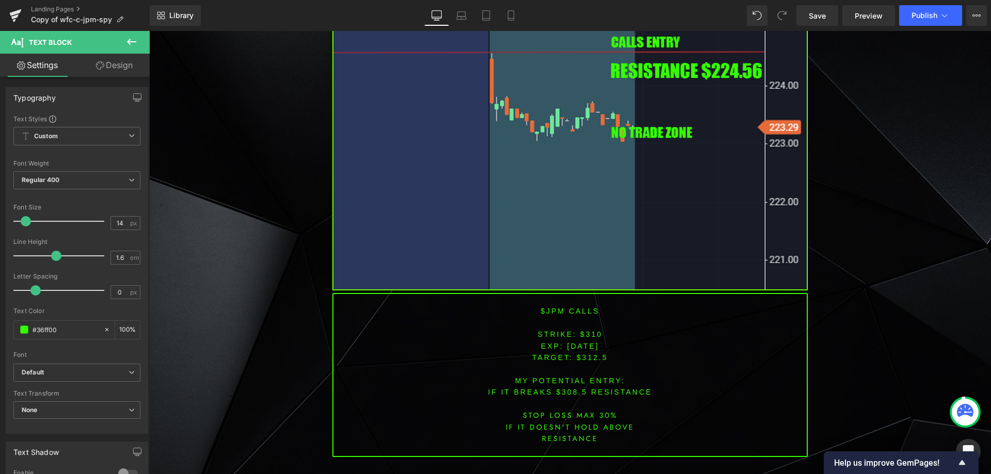
scroll to position [3235, 0]
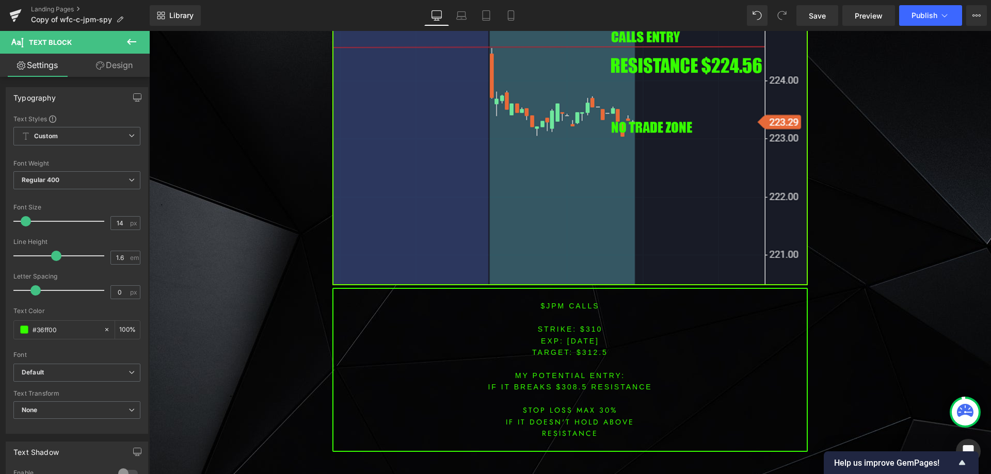
click at [548, 303] on font "$jpm CALLS" at bounding box center [569, 306] width 59 height 8
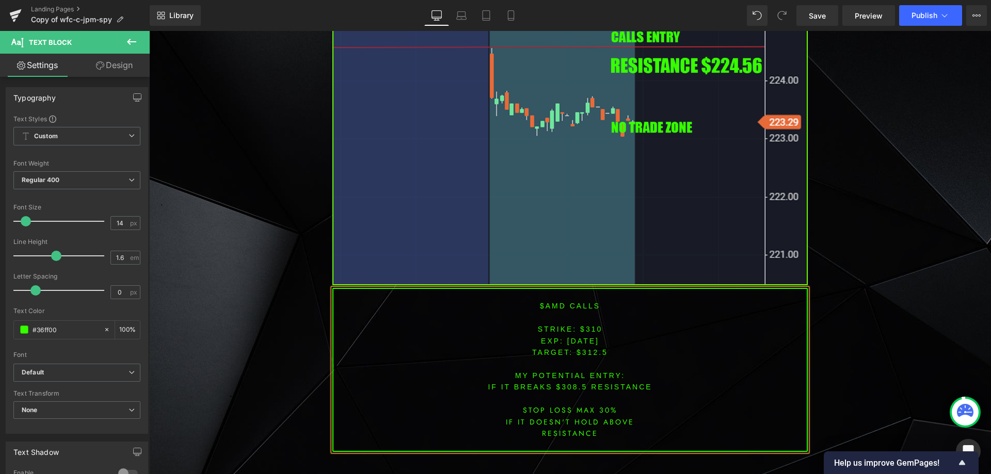
click at [585, 328] on font "STRIKE: $310" at bounding box center [570, 329] width 65 height 8
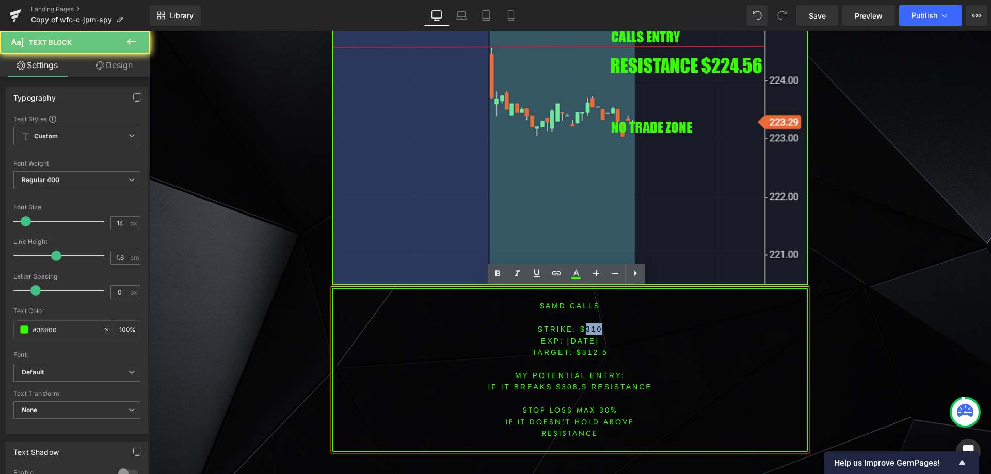
click at [585, 328] on font "STRIKE: $310" at bounding box center [570, 329] width 65 height 8
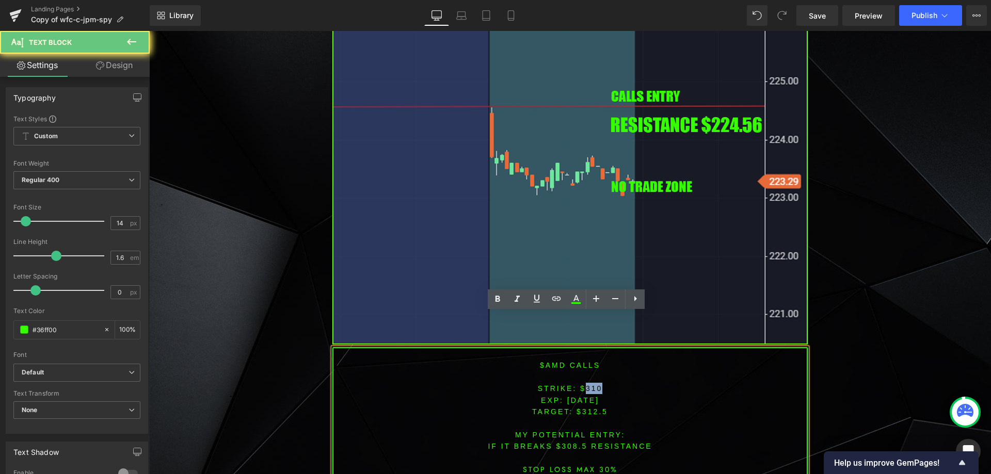
scroll to position [3131, 0]
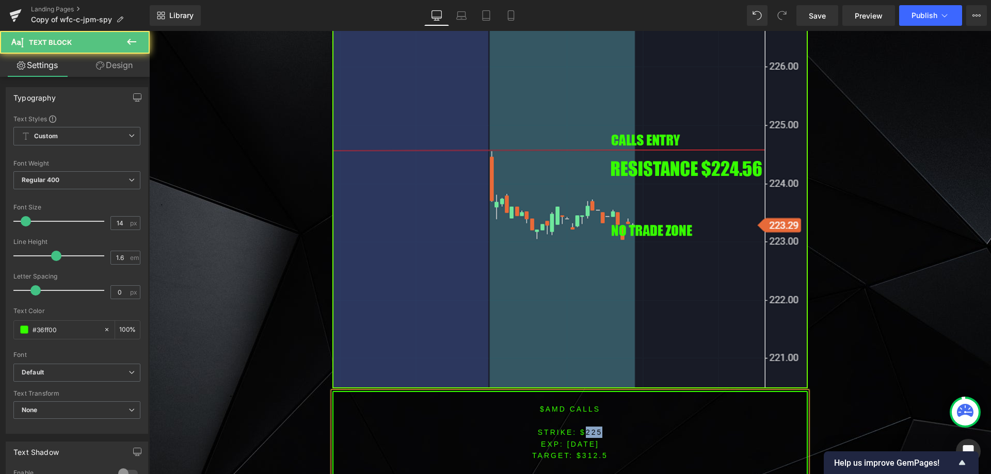
drag, startPoint x: 582, startPoint y: 433, endPoint x: 604, endPoint y: 434, distance: 21.7
click at [604, 434] on p "STRIKE: $225" at bounding box center [569, 432] width 473 height 11
drag, startPoint x: 578, startPoint y: 456, endPoint x: 609, endPoint y: 455, distance: 31.0
click at [606, 455] on p "TARGET: $312.5" at bounding box center [569, 455] width 473 height 11
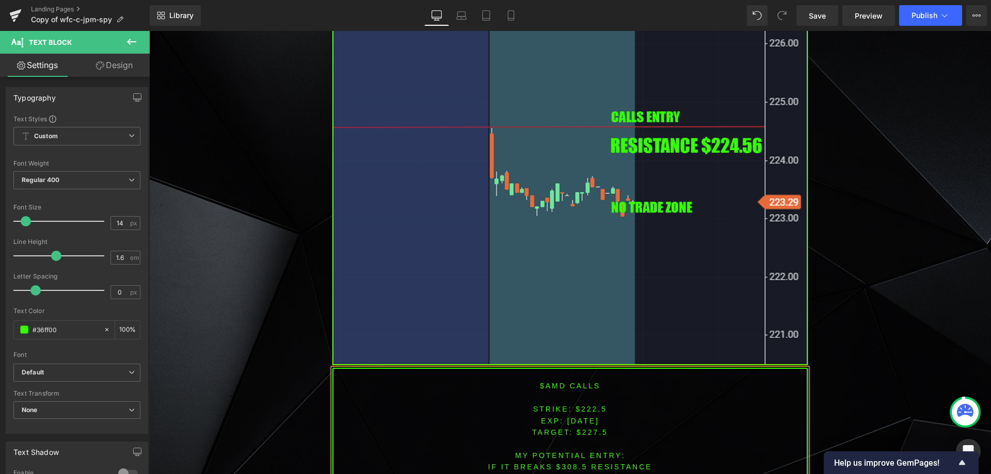
scroll to position [3272, 0]
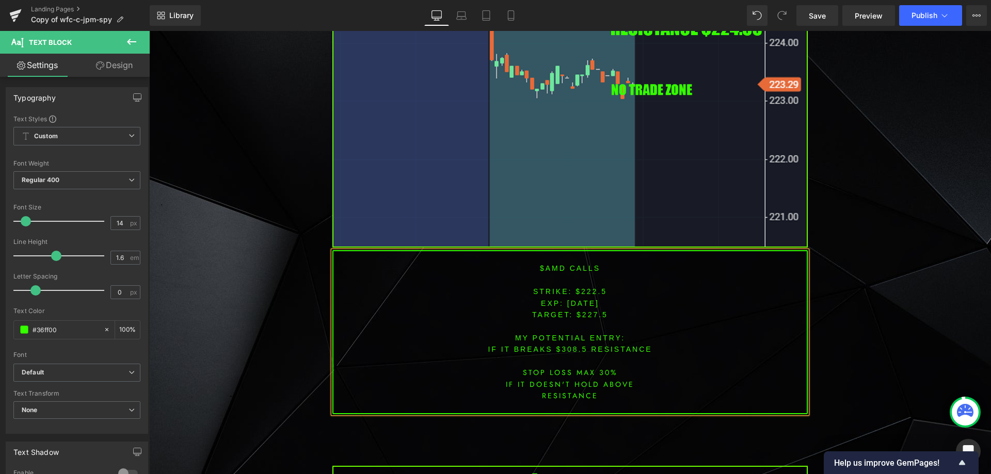
click at [573, 348] on font "IF IT BREAKS $308.5 resistance" at bounding box center [570, 349] width 164 height 8
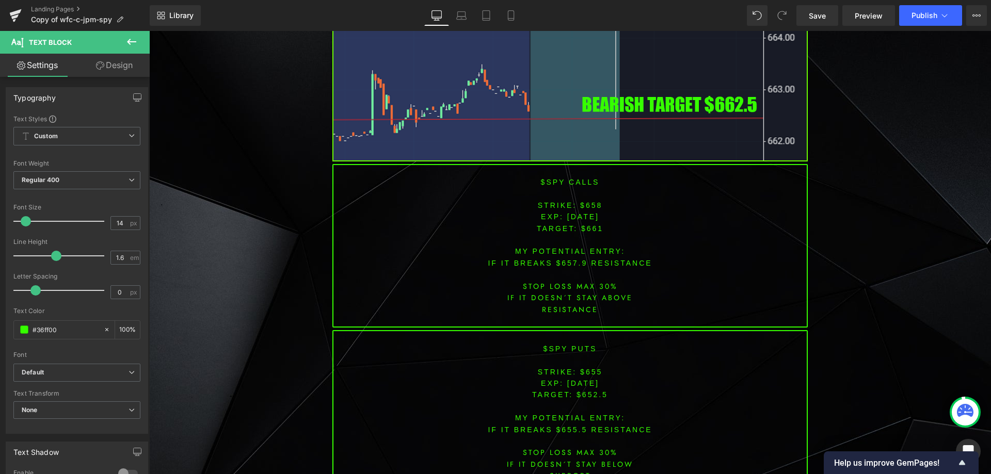
scroll to position [4133, 0]
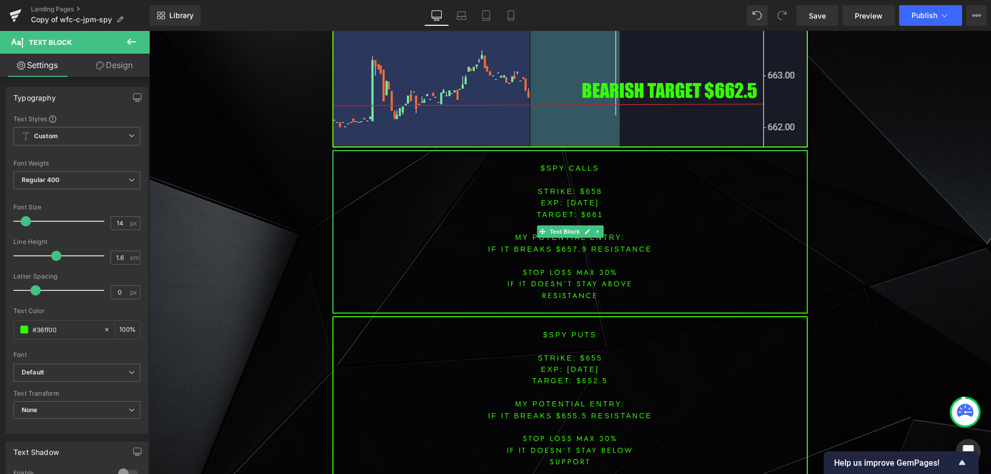
click at [580, 202] on span "[DATE]" at bounding box center [583, 203] width 32 height 8
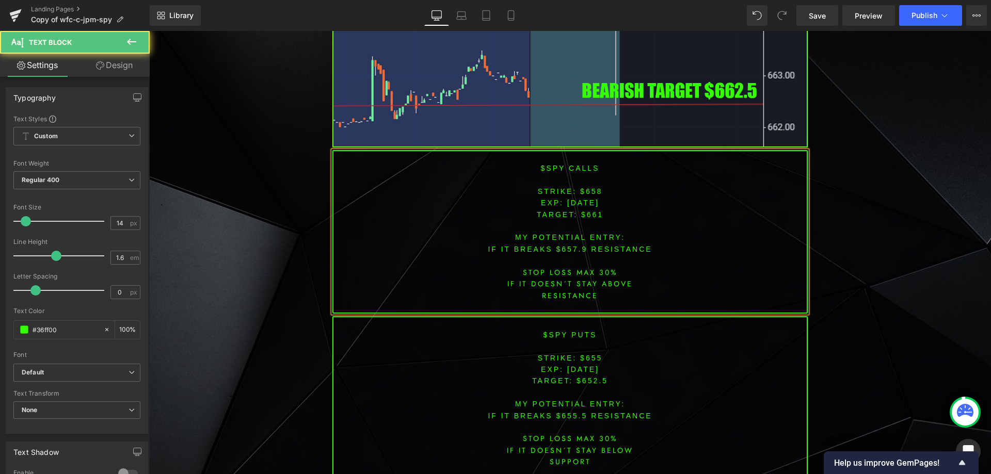
click at [585, 191] on font "STRIKE: $658" at bounding box center [570, 191] width 65 height 8
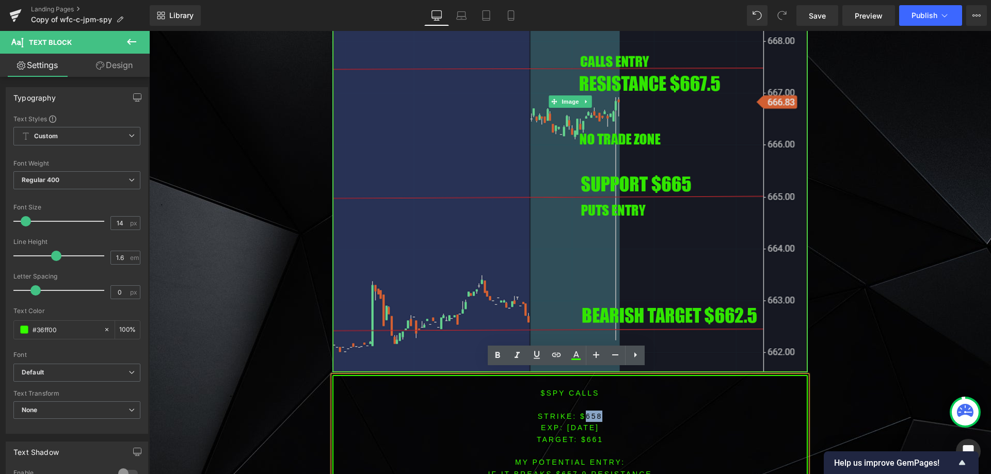
scroll to position [3875, 0]
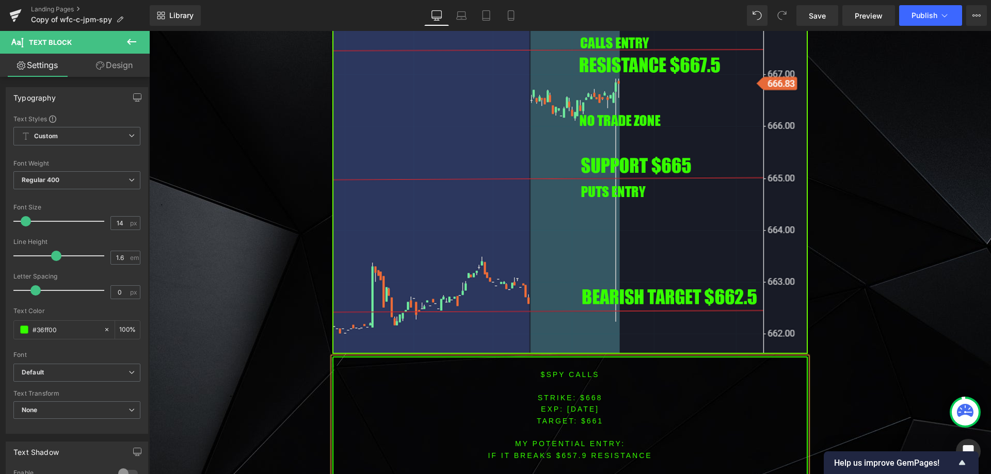
click at [586, 422] on span "TARGET: $661" at bounding box center [570, 421] width 67 height 8
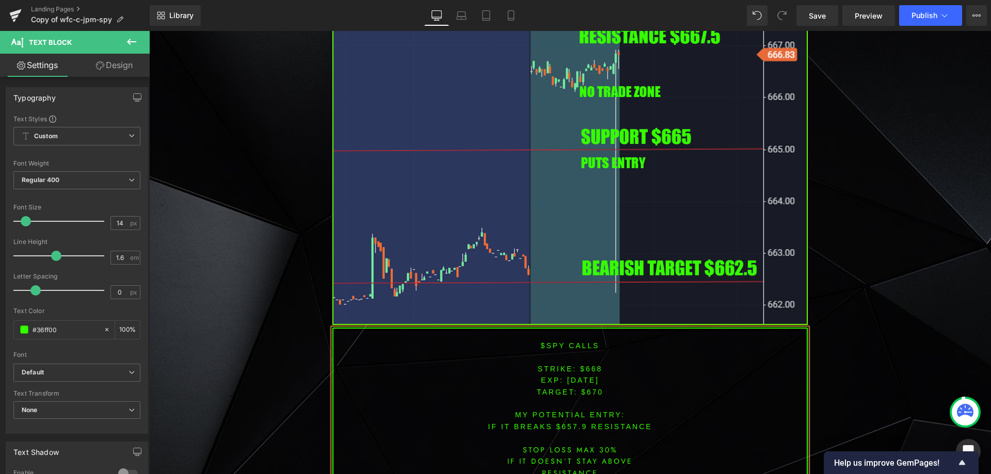
scroll to position [3980, 0]
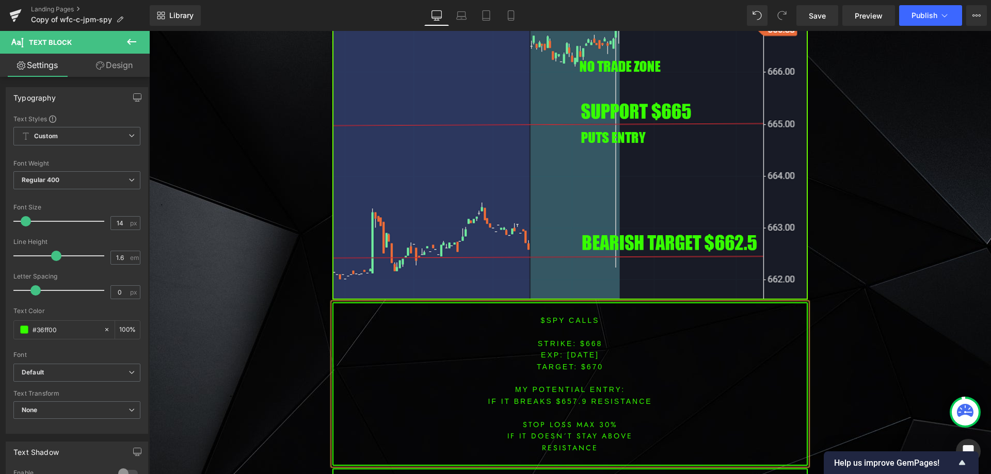
click at [570, 402] on font "IF IT breaks $657.9 resistance" at bounding box center [570, 401] width 164 height 8
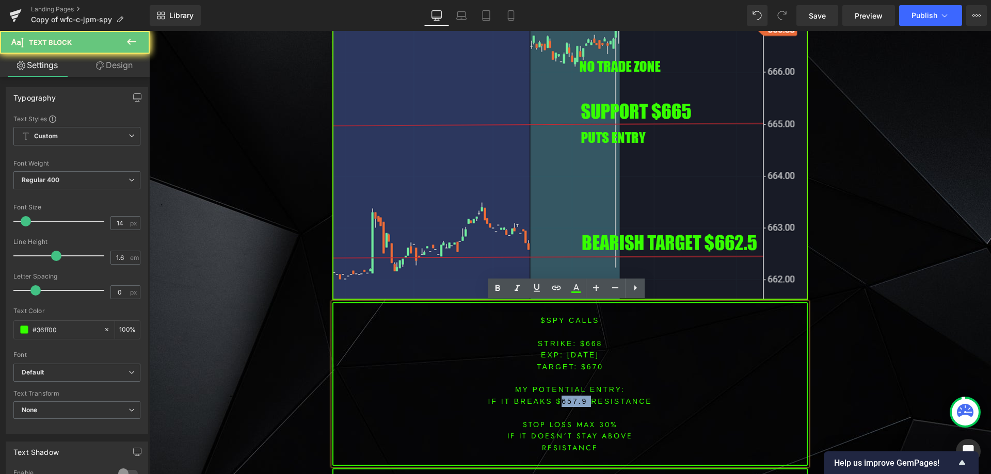
click at [570, 402] on font "IF IT breaks $657.9 resistance" at bounding box center [570, 401] width 164 height 8
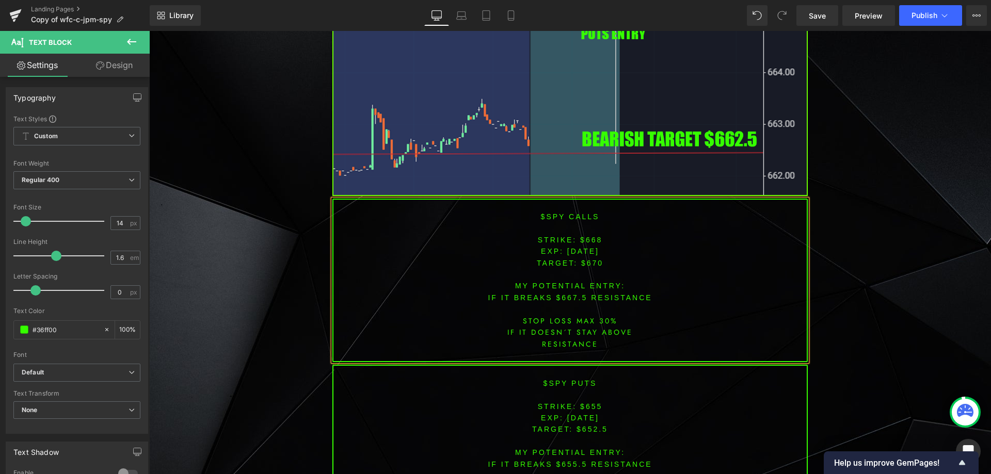
scroll to position [4221, 0]
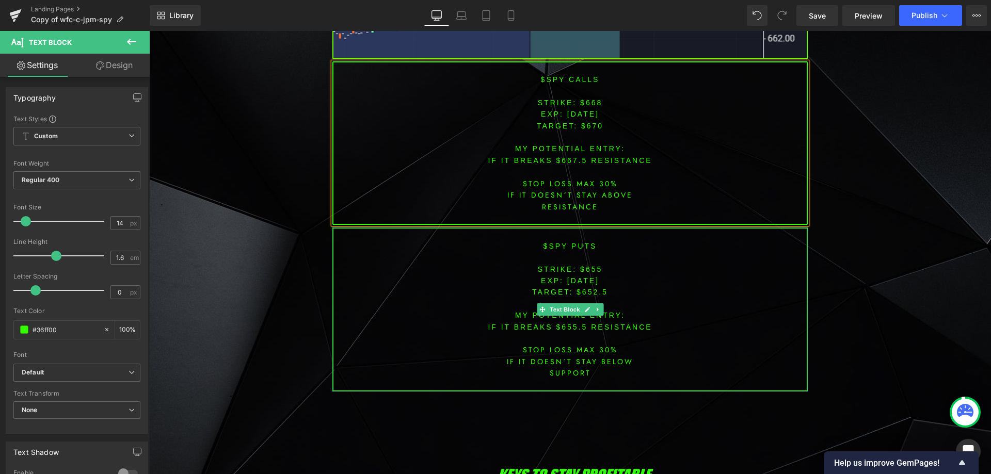
click at [585, 278] on span "[DATE]" at bounding box center [583, 281] width 32 height 8
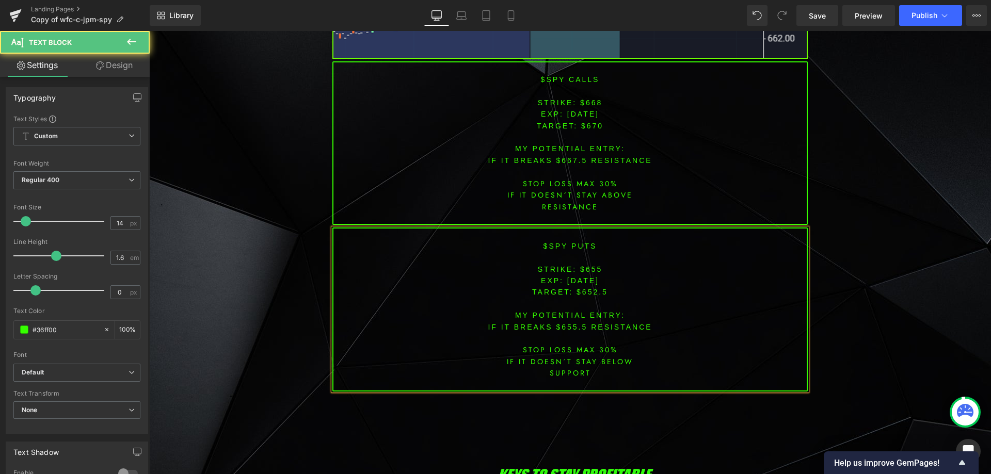
click at [586, 274] on p "STRIKE: $655" at bounding box center [569, 269] width 473 height 11
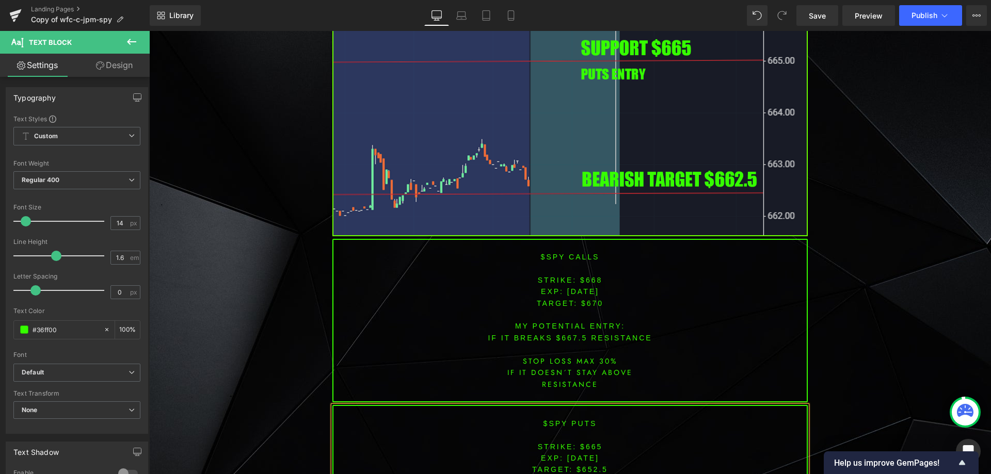
scroll to position [4124, 0]
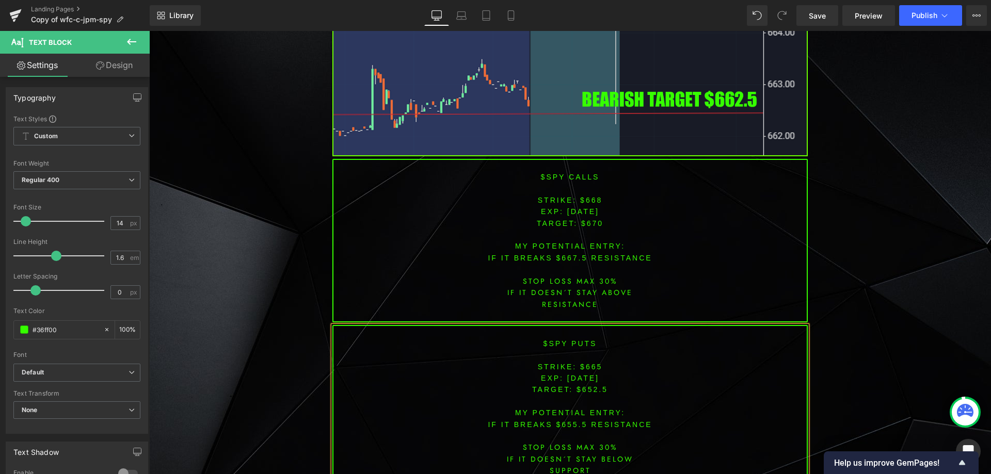
click at [590, 387] on span "TARGET: $652.5" at bounding box center [570, 390] width 76 height 8
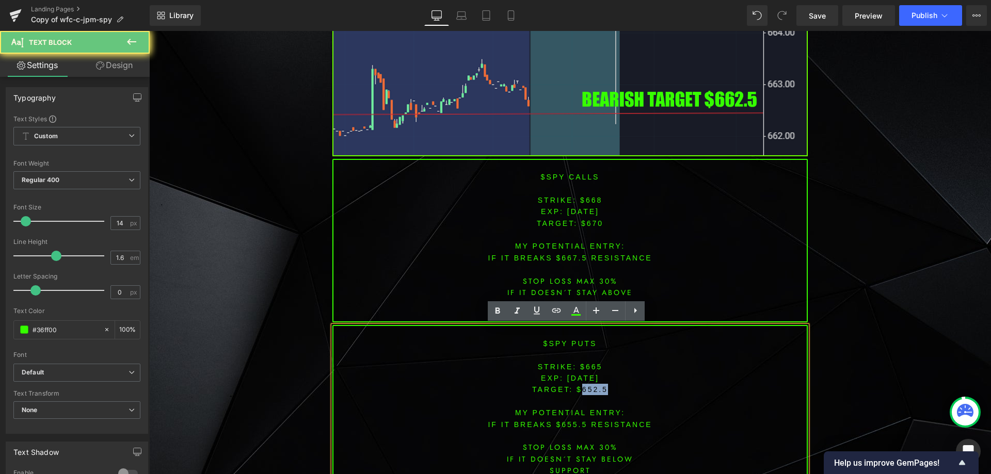
click at [590, 387] on span "TARGET: $652.5" at bounding box center [570, 390] width 76 height 8
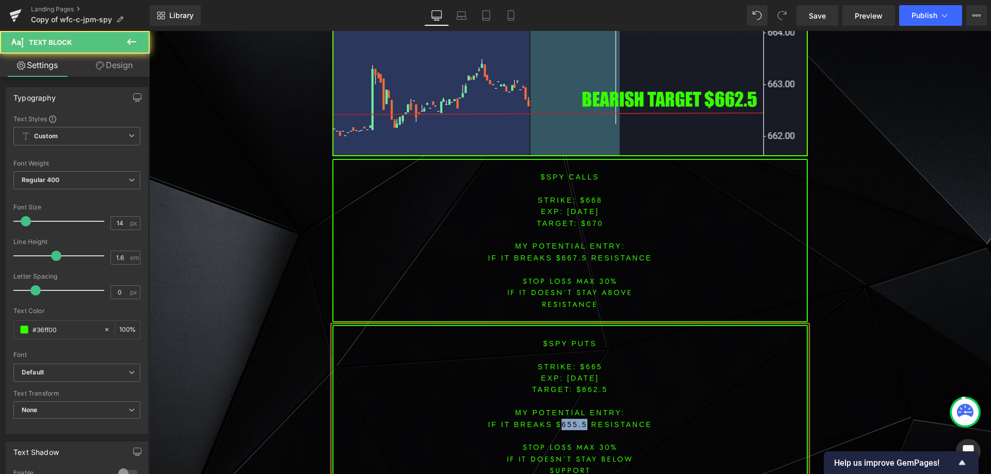
drag, startPoint x: 557, startPoint y: 424, endPoint x: 582, endPoint y: 427, distance: 25.0
click at [582, 427] on font "IF IT breaks $655.5 resistance" at bounding box center [570, 425] width 164 height 8
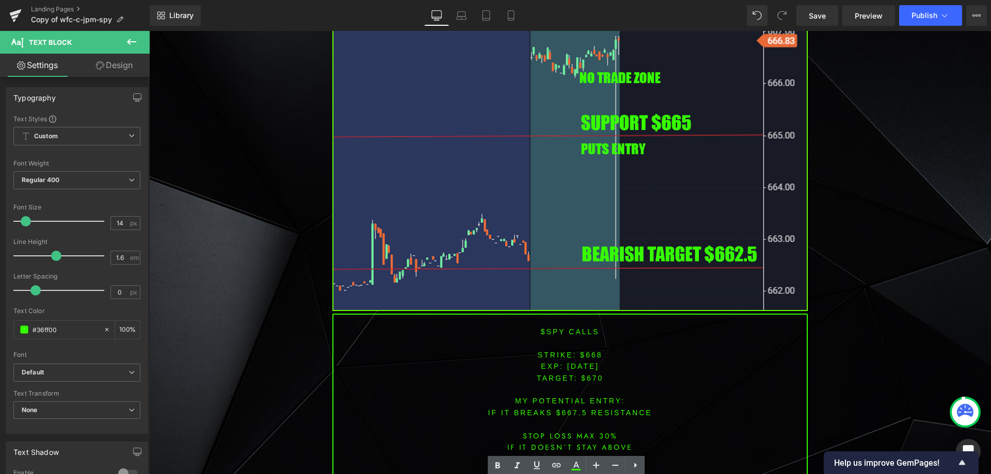
scroll to position [4078, 0]
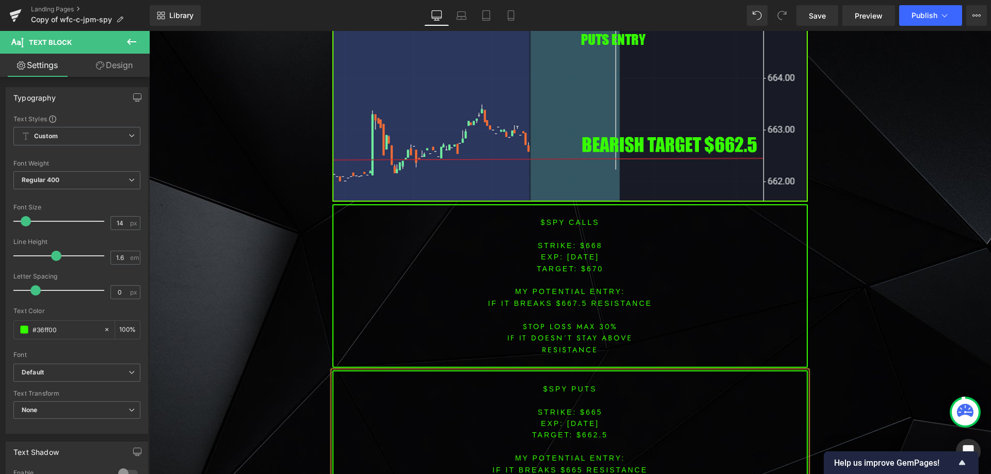
click at [605, 472] on font "IF IT breaks $665 resistance" at bounding box center [569, 470] width 155 height 8
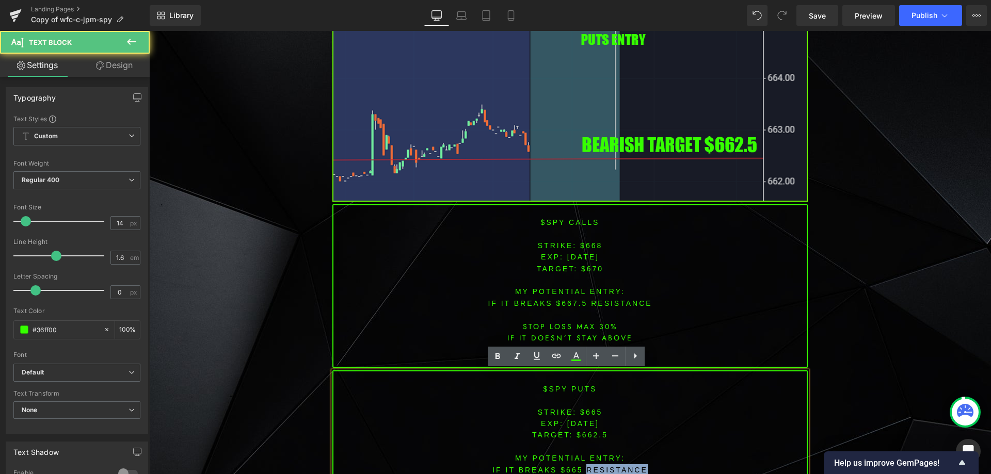
click at [605, 472] on font "IF IT breaks $665 resistance" at bounding box center [569, 470] width 155 height 8
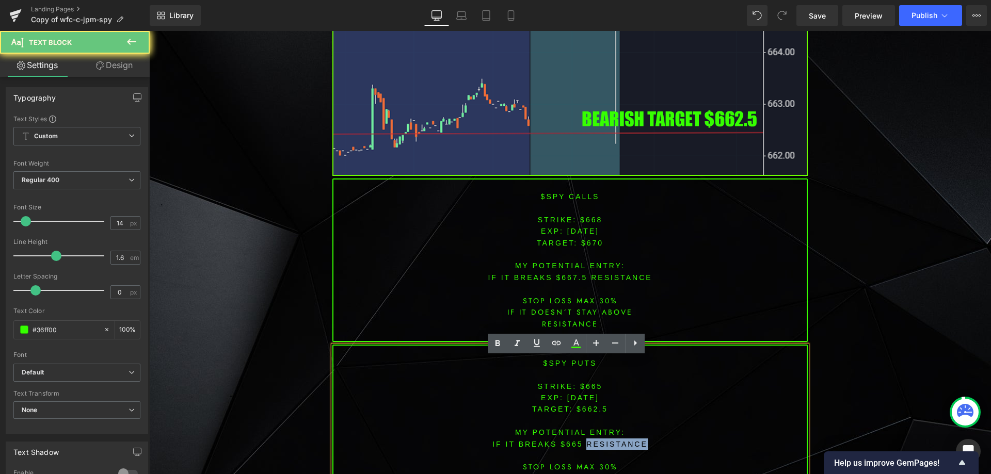
scroll to position [4182, 0]
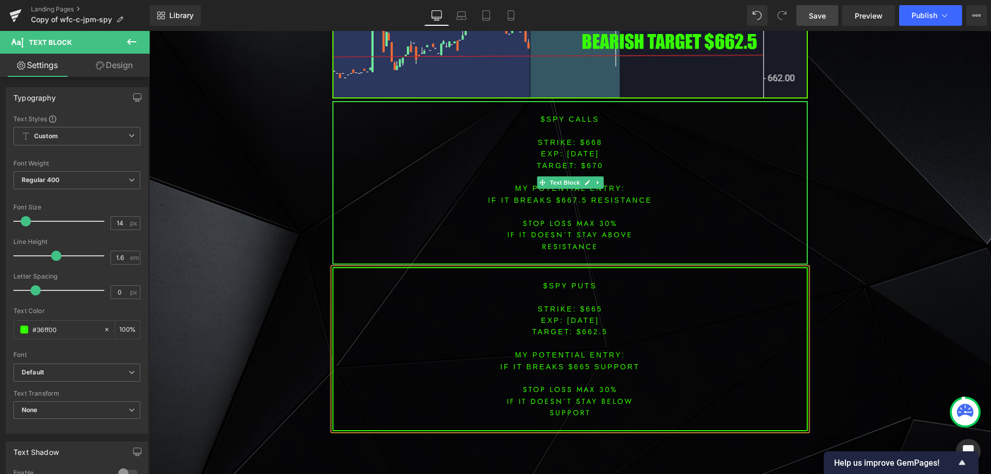
click at [823, 15] on span "Save" at bounding box center [817, 15] width 17 height 11
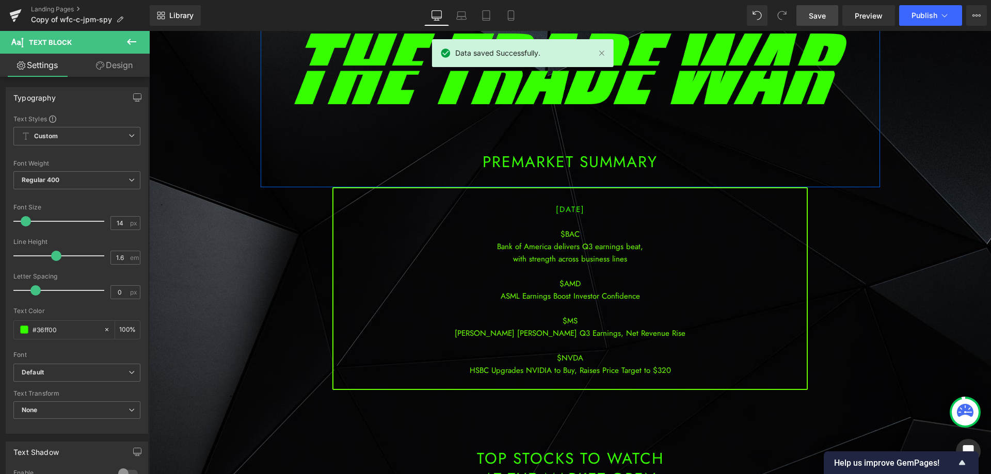
scroll to position [43, 0]
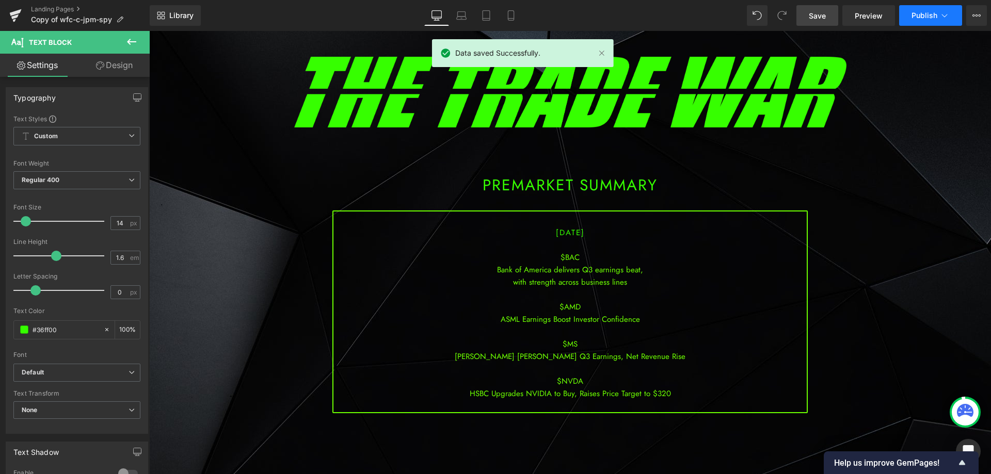
click at [940, 18] on icon at bounding box center [944, 15] width 10 height 10
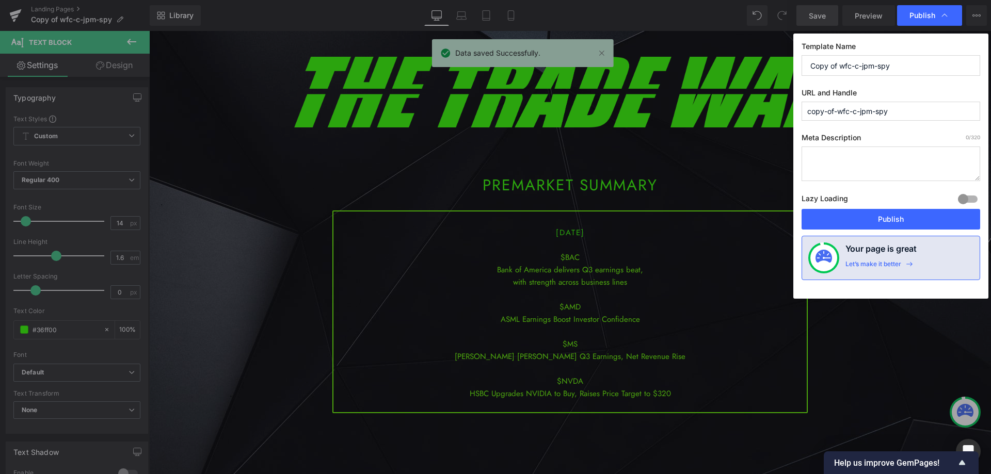
drag, startPoint x: 918, startPoint y: 71, endPoint x: 750, endPoint y: 73, distance: 167.8
click at [762, 71] on div "Publish Template Name Copy of wfc-c-jpm-spy URL and Handle copy-of-wfc-c-jpm-sp…" at bounding box center [495, 237] width 991 height 474
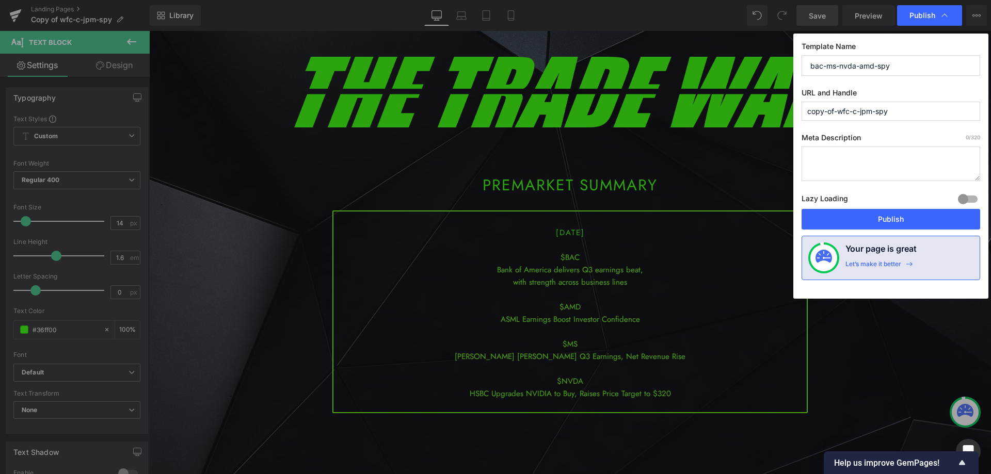
drag, startPoint x: 897, startPoint y: 68, endPoint x: 711, endPoint y: 63, distance: 186.4
click at [710, 63] on div "Publish Template Name bac-ms-nvda-amd-spy URL and Handle copy-of-wfc-c-jpm-spy …" at bounding box center [495, 237] width 991 height 474
type input "bac-ms-nvda-amd-spy"
drag, startPoint x: 859, startPoint y: 107, endPoint x: 687, endPoint y: 114, distance: 172.0
click at [693, 103] on div "Publish Template Name bac-ms-nvda-amd-spy URL and Handle copy-of-wfc-c-jpm-spy …" at bounding box center [495, 237] width 991 height 474
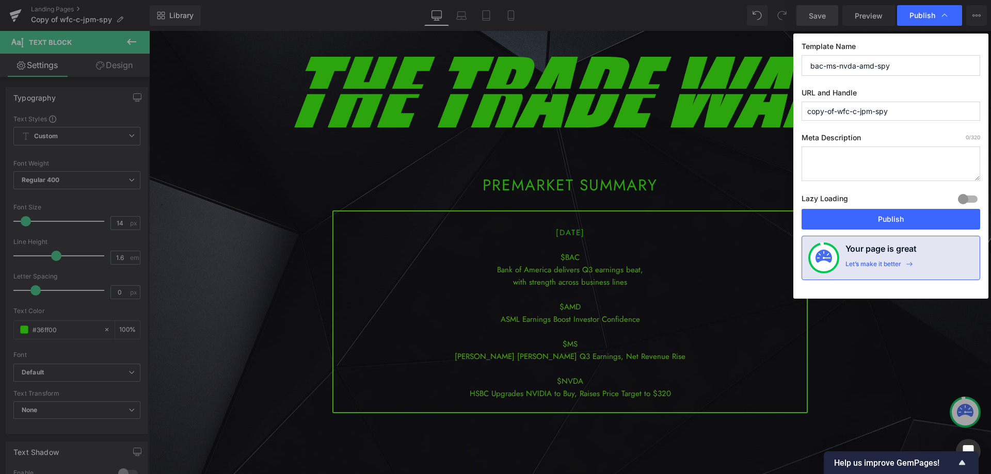
paste input "bac-ms-nvda-amd"
type input "bac-ms-nvda-amd-spy"
click at [890, 234] on div "Template Name bac-ms-nvda-amd-spy URL and Handle bac-ms-nvda-amd-spy Meta Descr…" at bounding box center [890, 166] width 195 height 265
click at [890, 225] on button "Publish" at bounding box center [891, 219] width 179 height 21
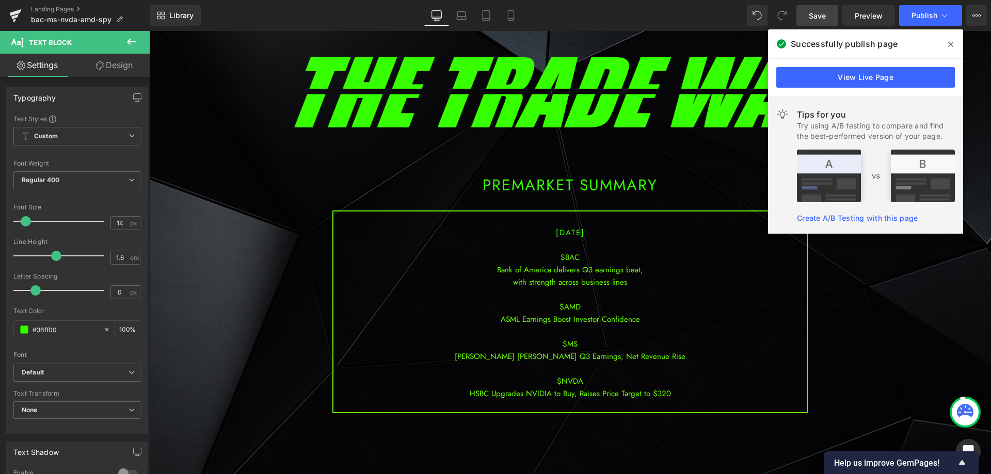
click at [947, 43] on span at bounding box center [950, 44] width 17 height 17
